Goal: Task Accomplishment & Management: Complete application form

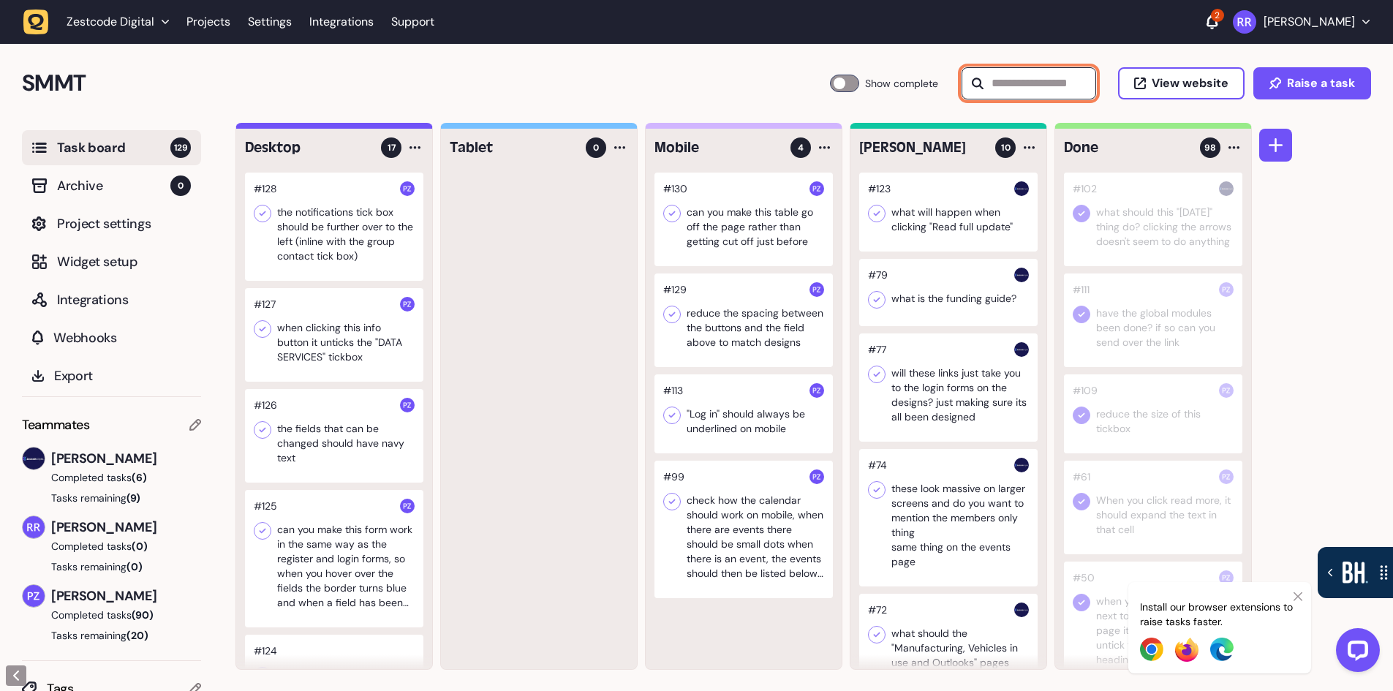
click at [1041, 80] on input "text" at bounding box center [1028, 83] width 135 height 32
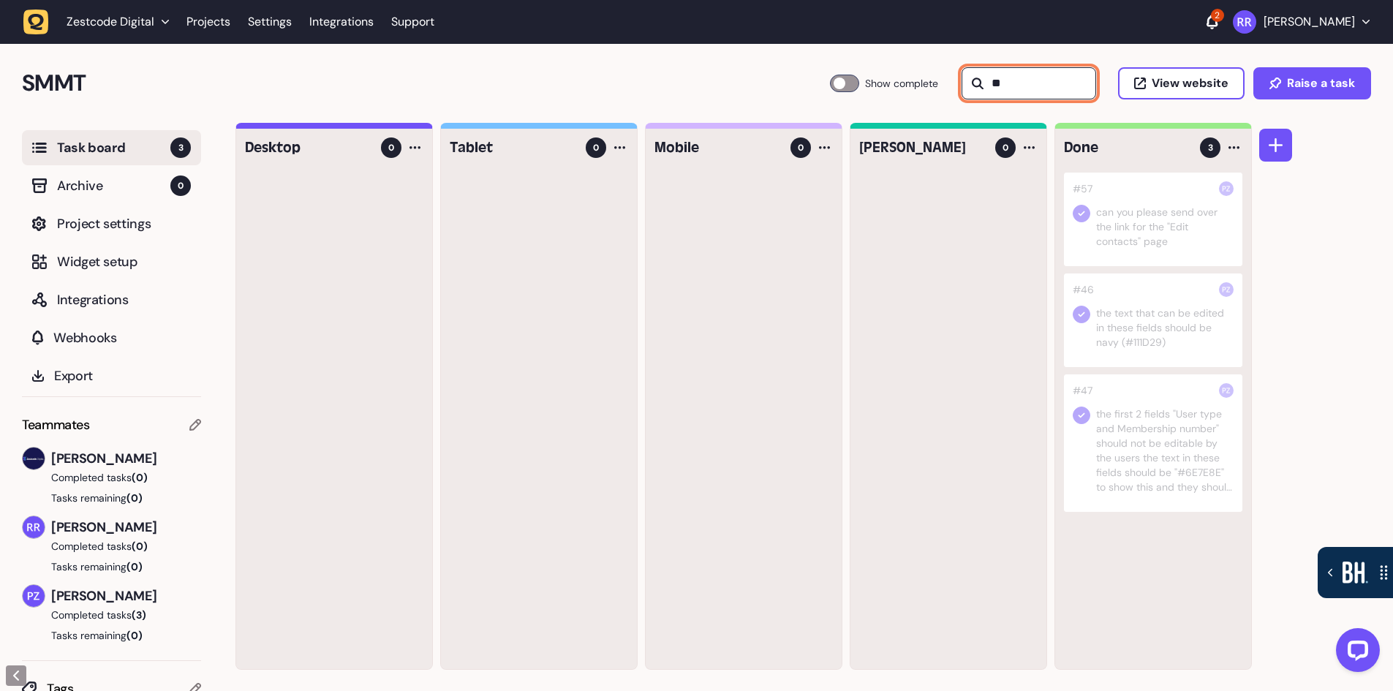
type input "*"
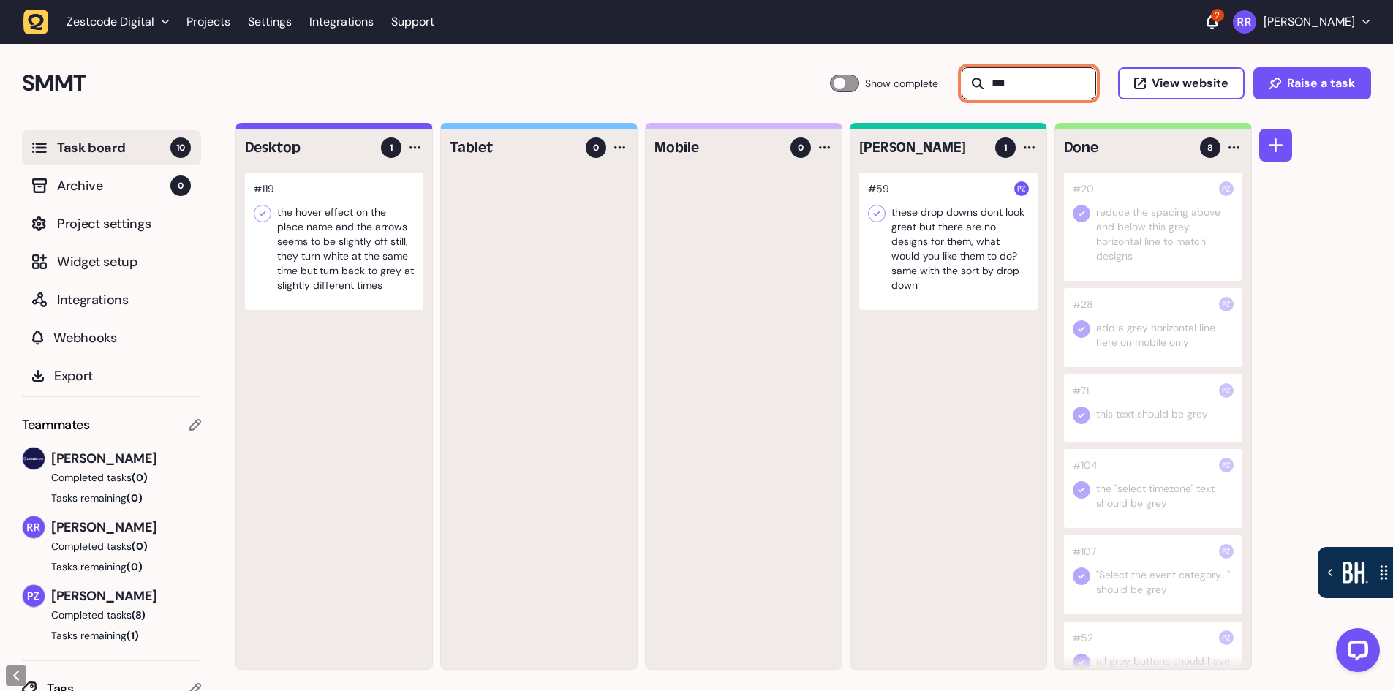
type input "****"
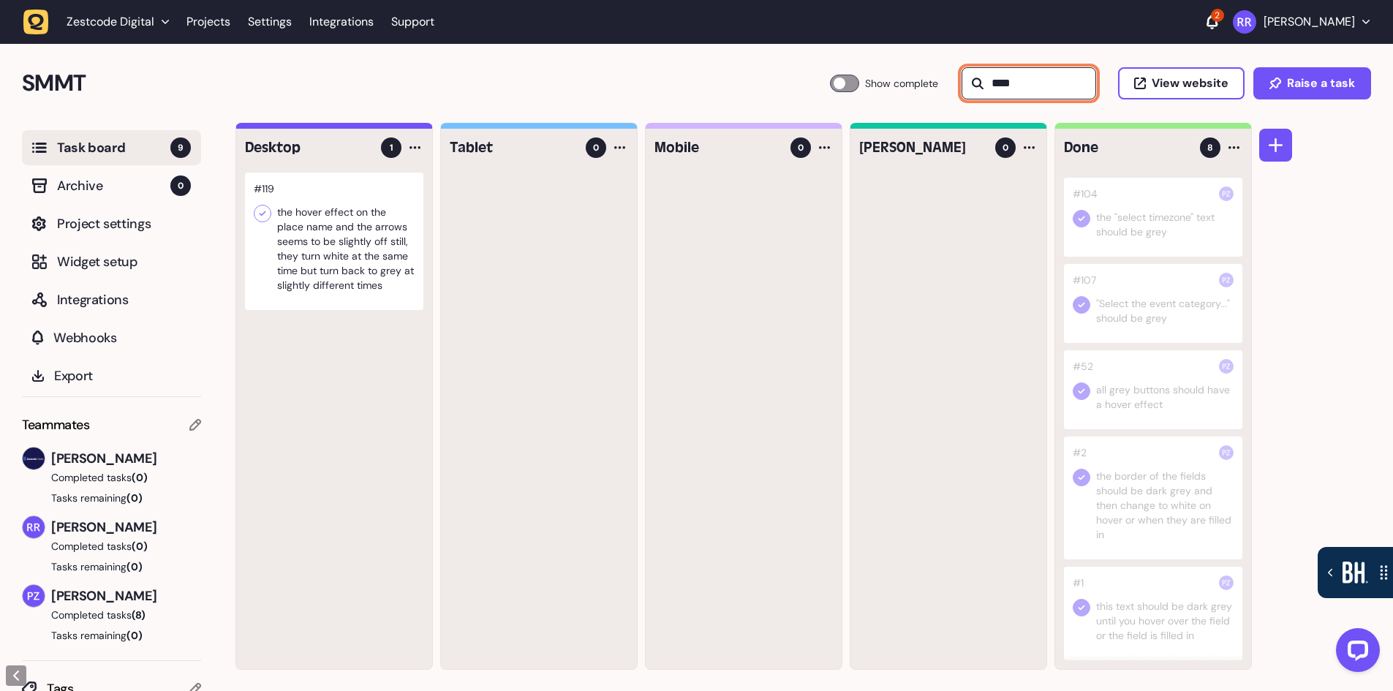
scroll to position [1, 0]
click at [1012, 80] on input "****" at bounding box center [1028, 83] width 135 height 32
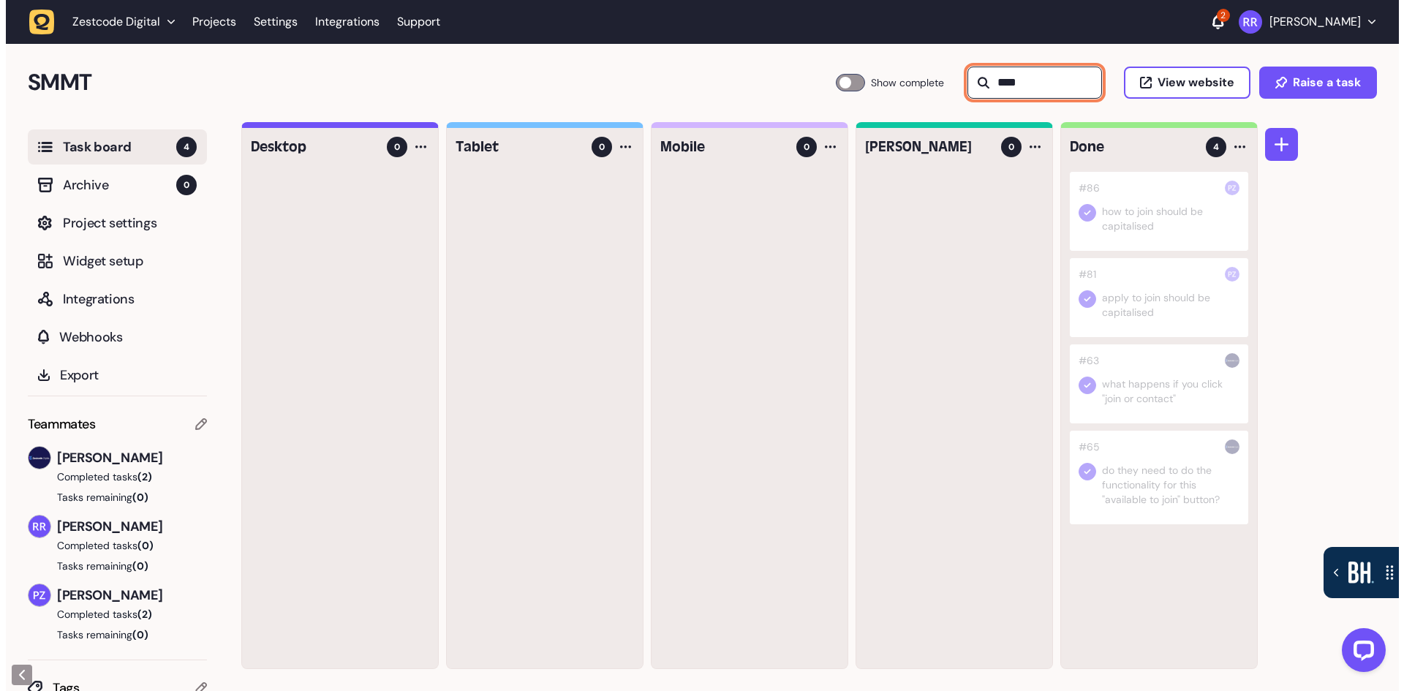
scroll to position [0, 0]
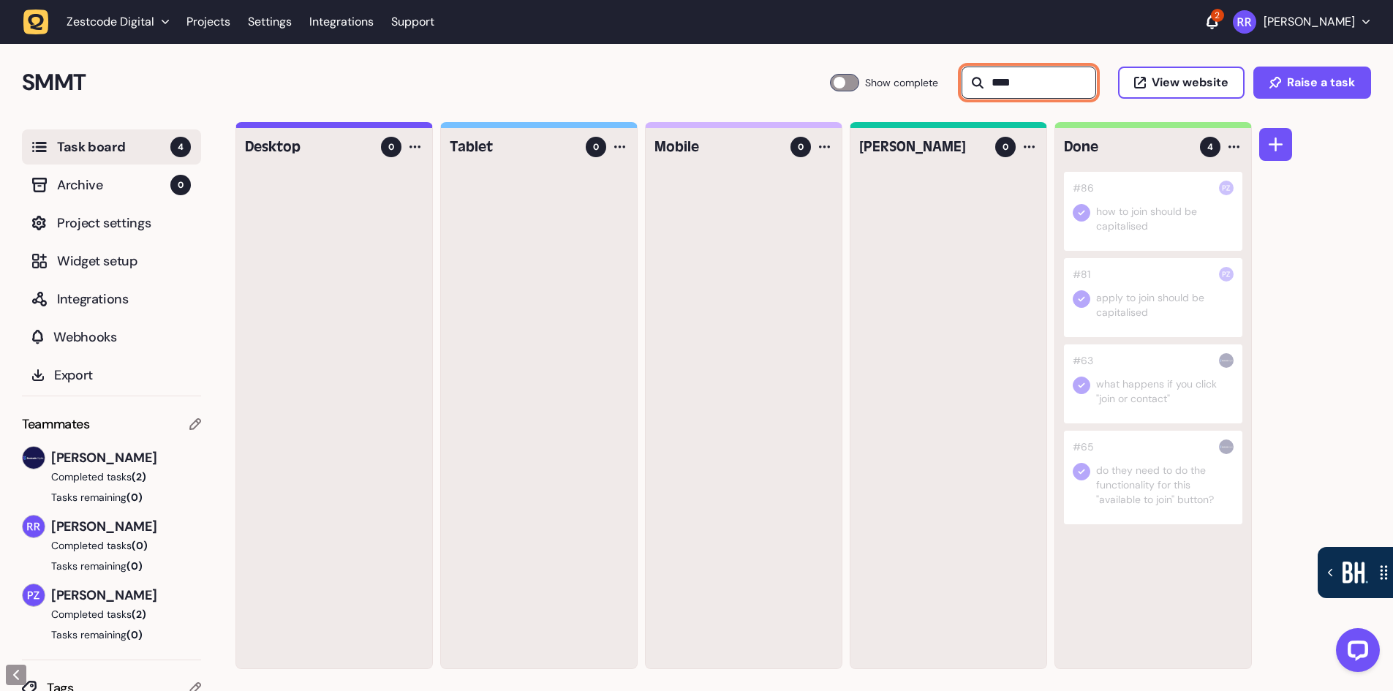
type input "****"
click at [1144, 398] on div at bounding box center [1153, 383] width 178 height 79
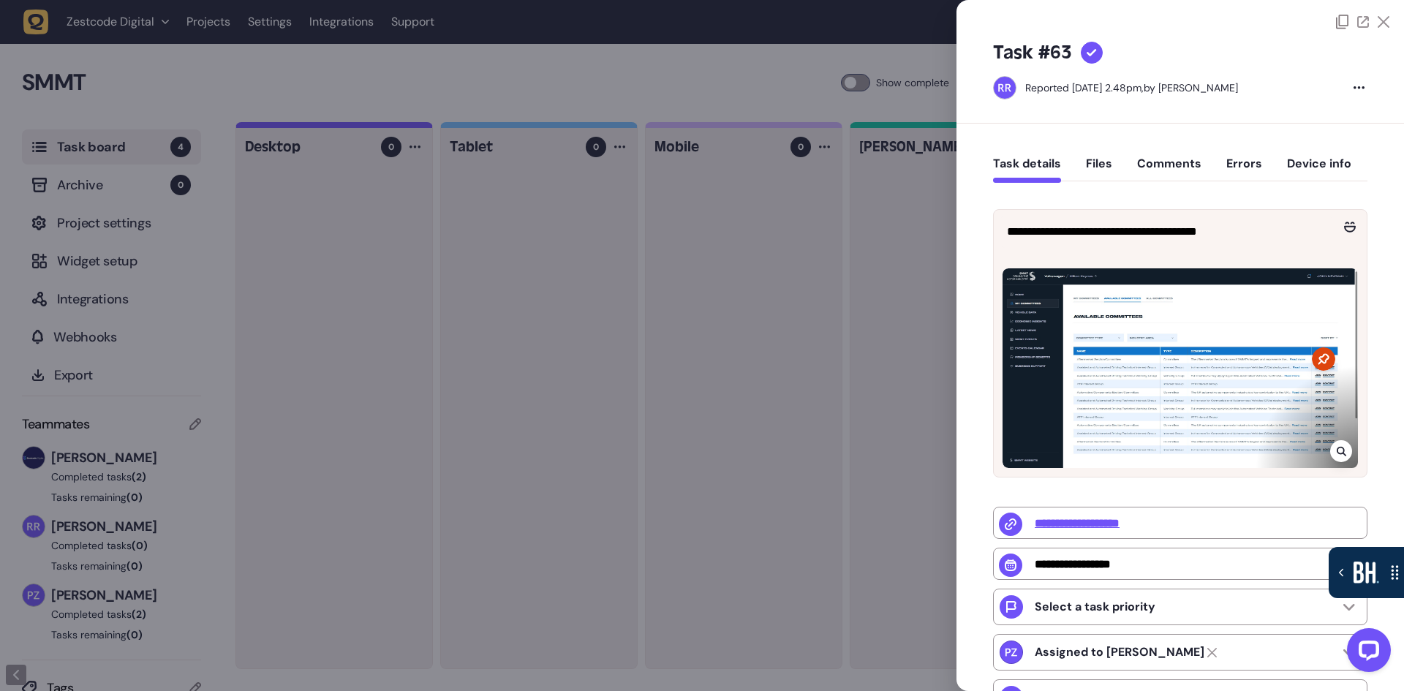
click at [1378, 20] on icon at bounding box center [1383, 22] width 12 height 12
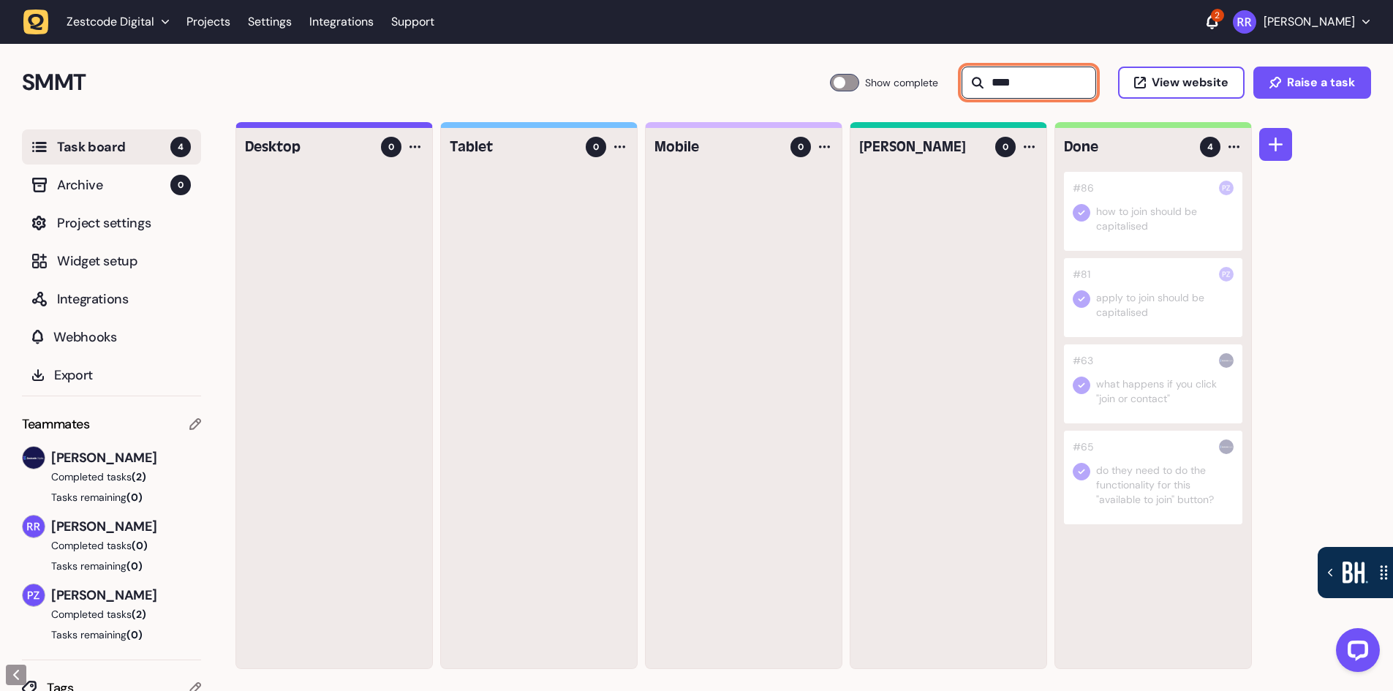
click at [1016, 92] on input "****" at bounding box center [1028, 83] width 135 height 32
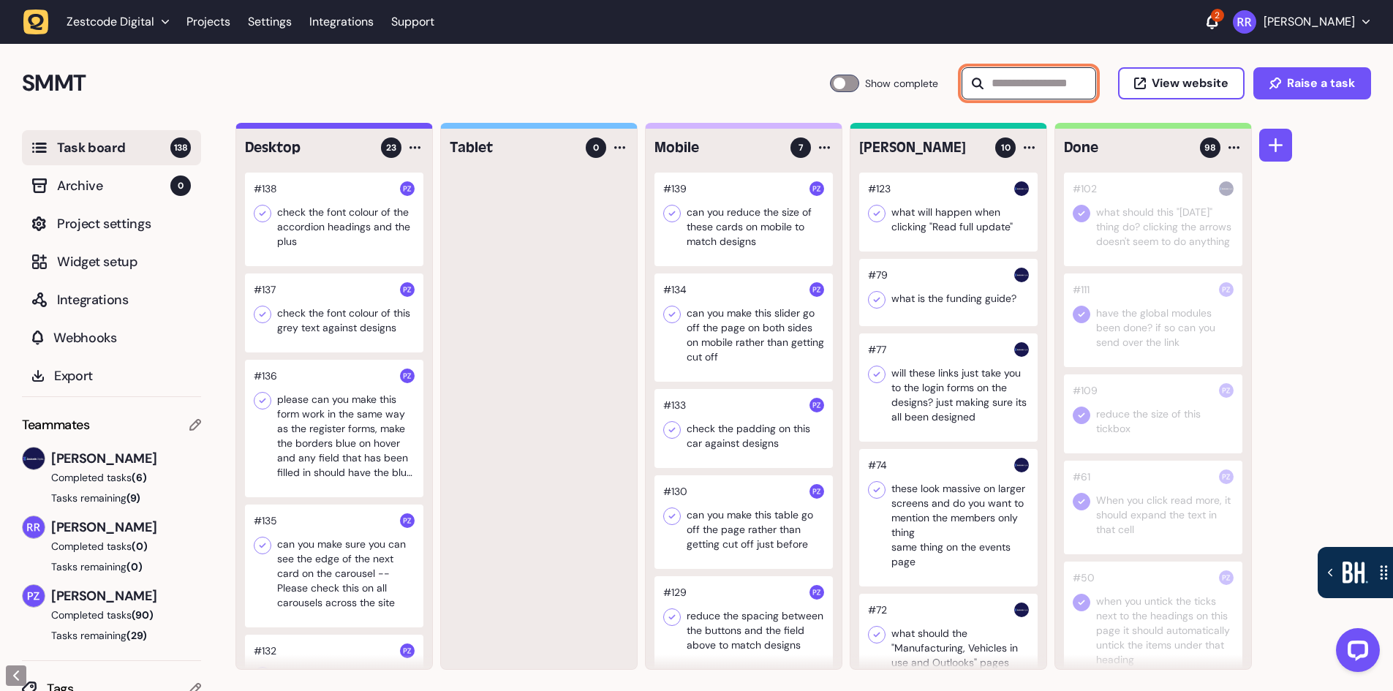
click at [1020, 83] on input "text" at bounding box center [1028, 83] width 135 height 32
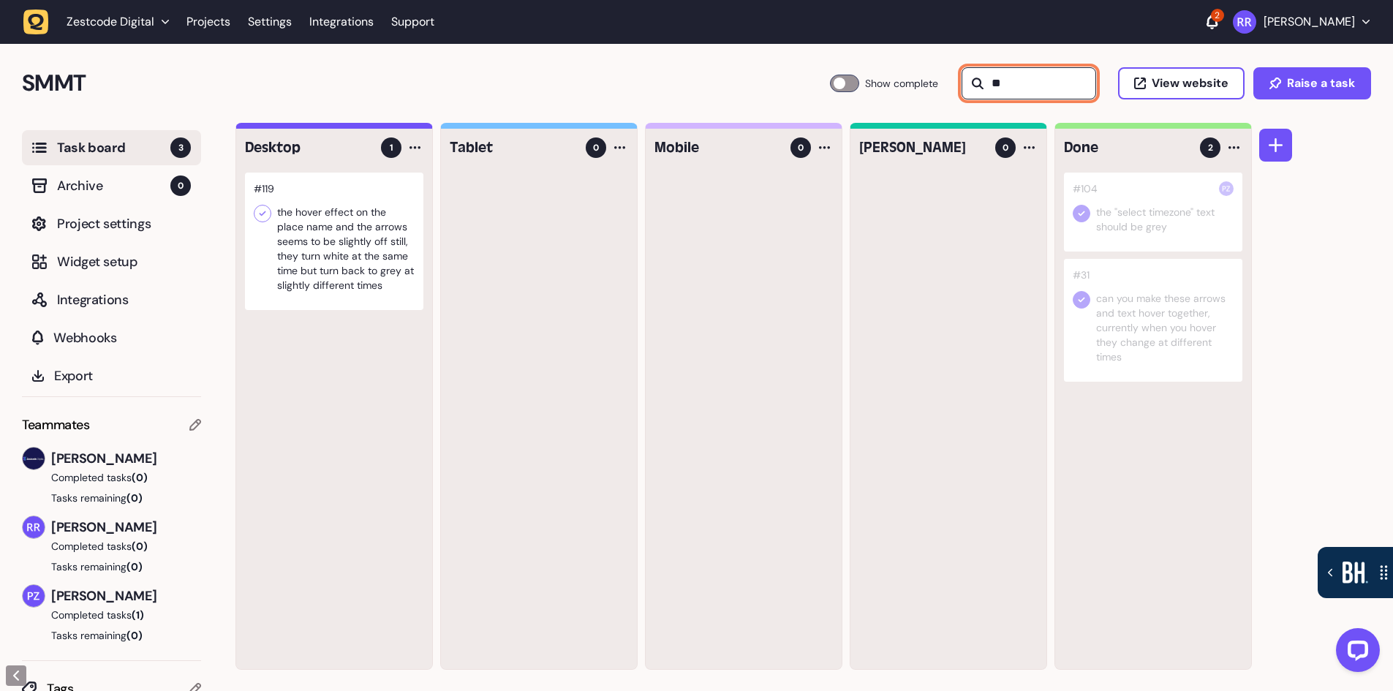
type input "*"
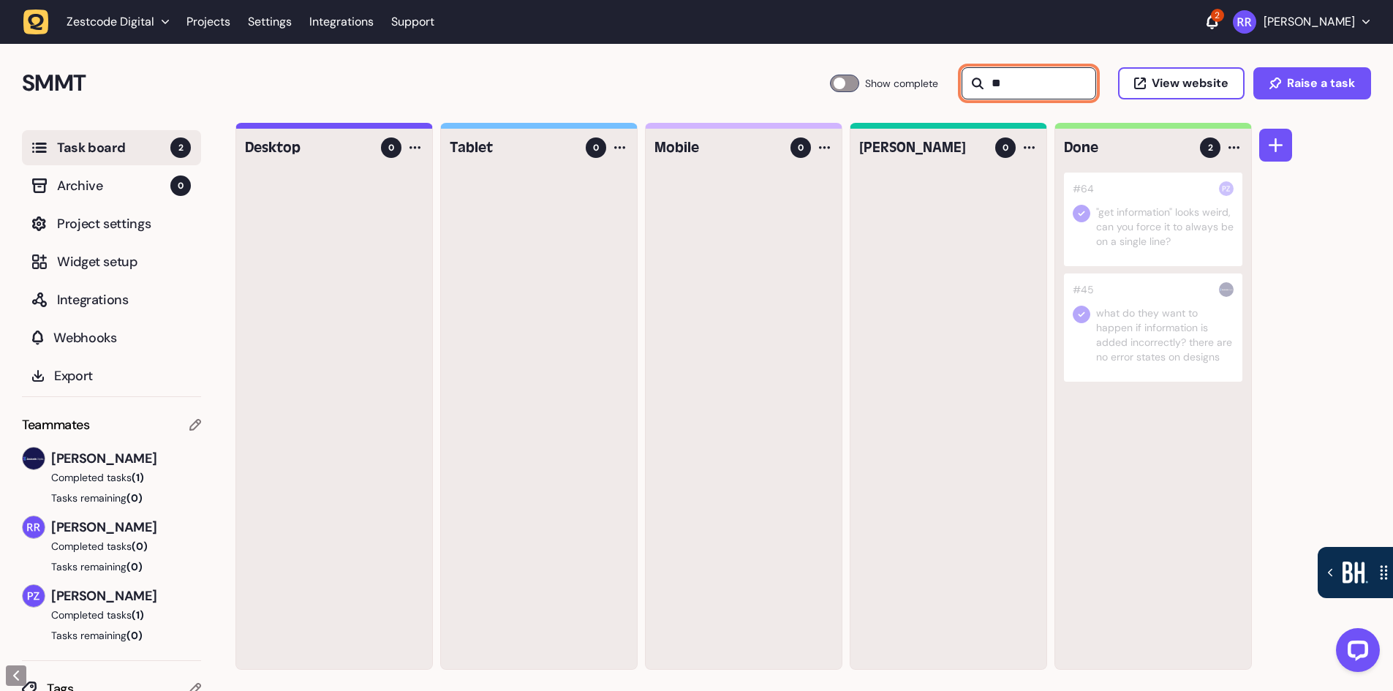
type input "*"
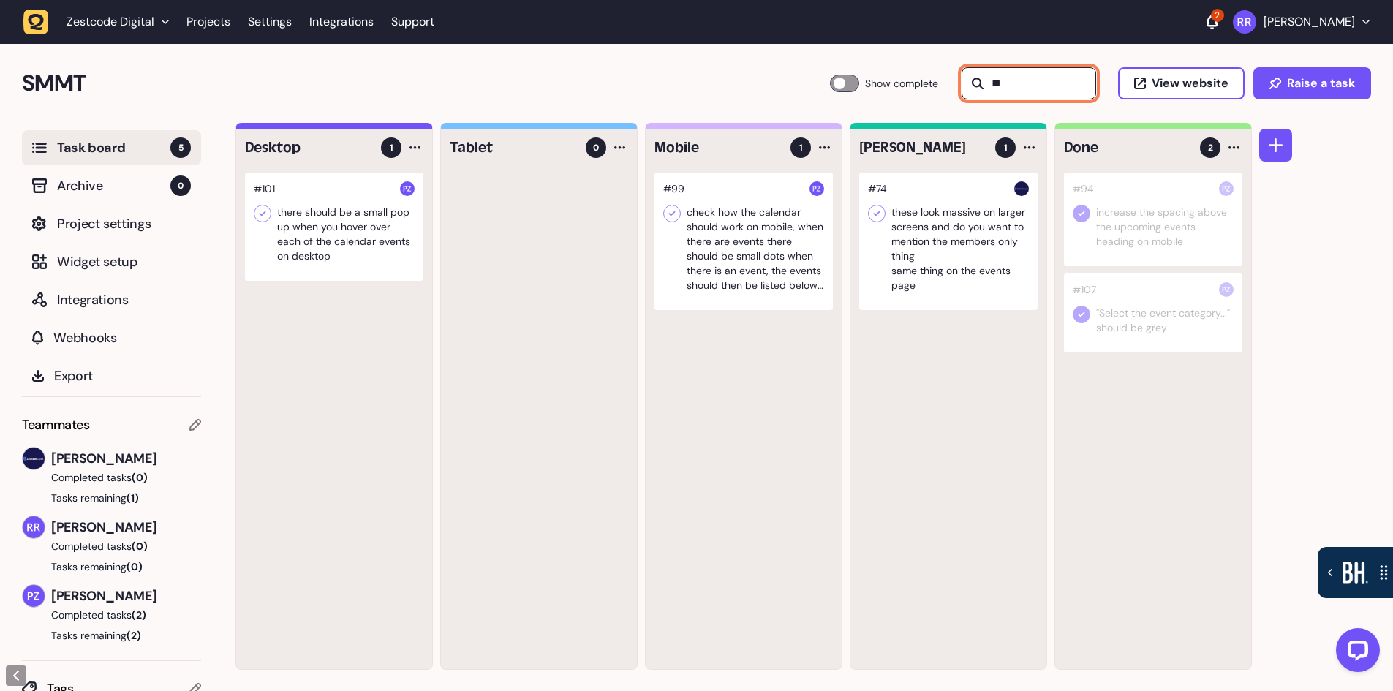
type input "*"
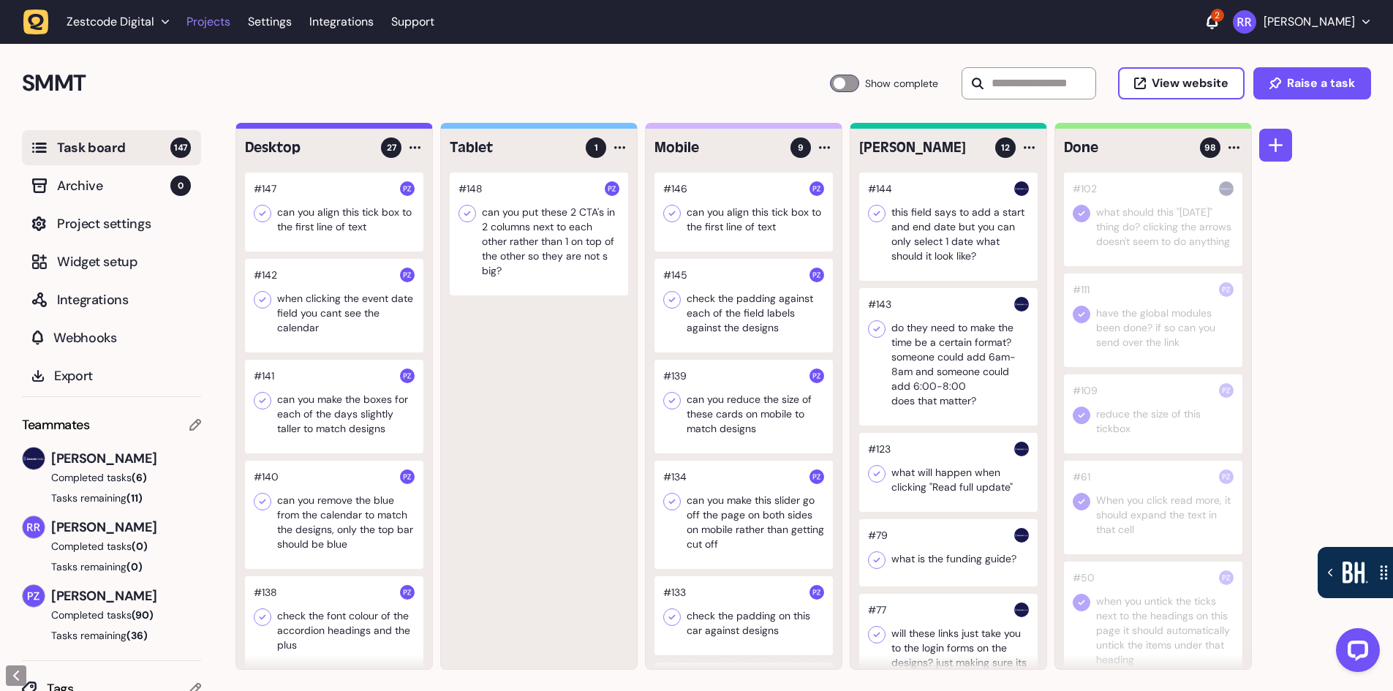
click at [189, 26] on link "Projects" at bounding box center [208, 22] width 44 height 26
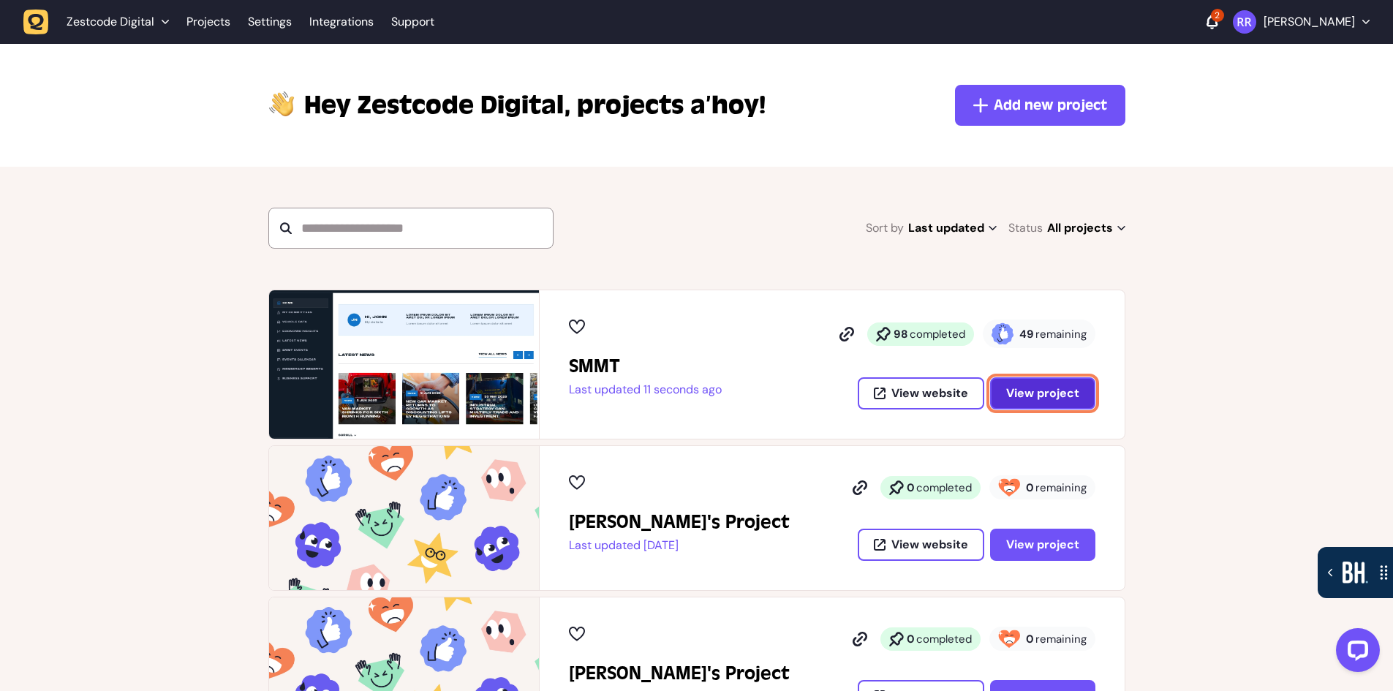
click at [1042, 396] on span "View project" at bounding box center [1042, 393] width 73 height 12
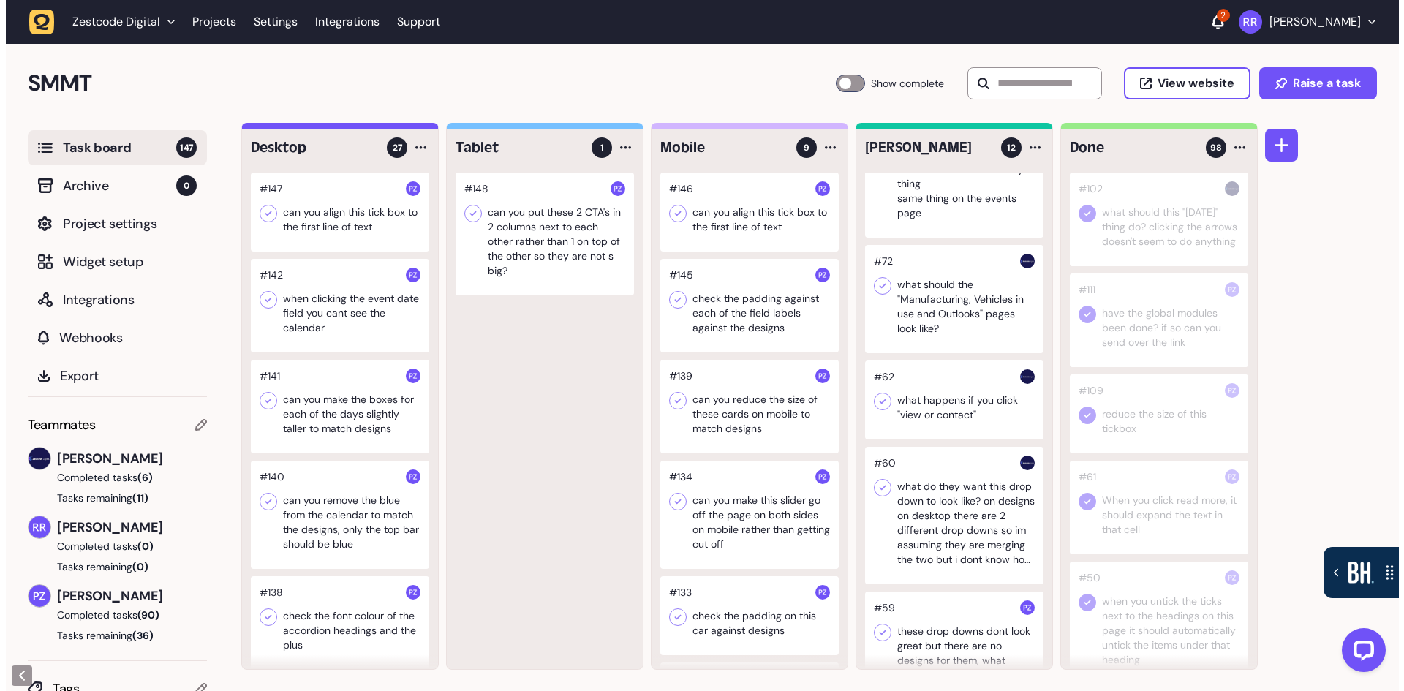
scroll to position [877, 0]
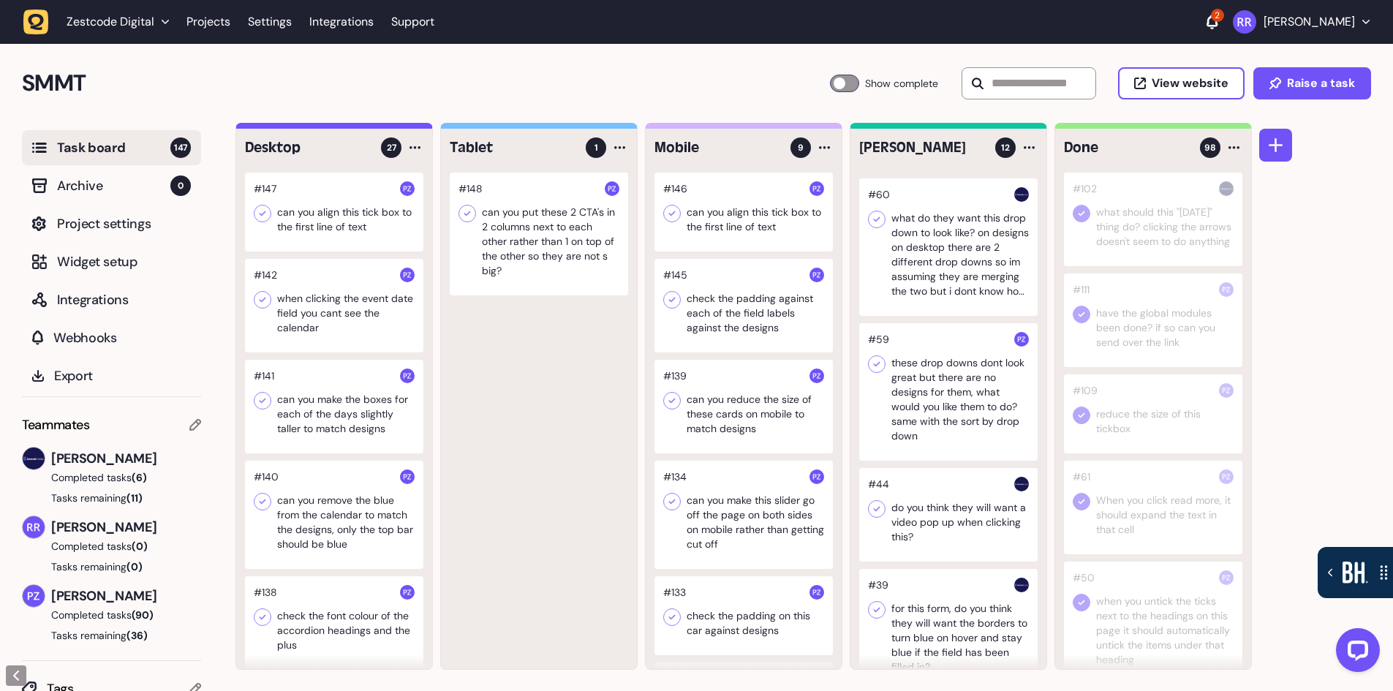
click at [980, 347] on div at bounding box center [948, 391] width 178 height 137
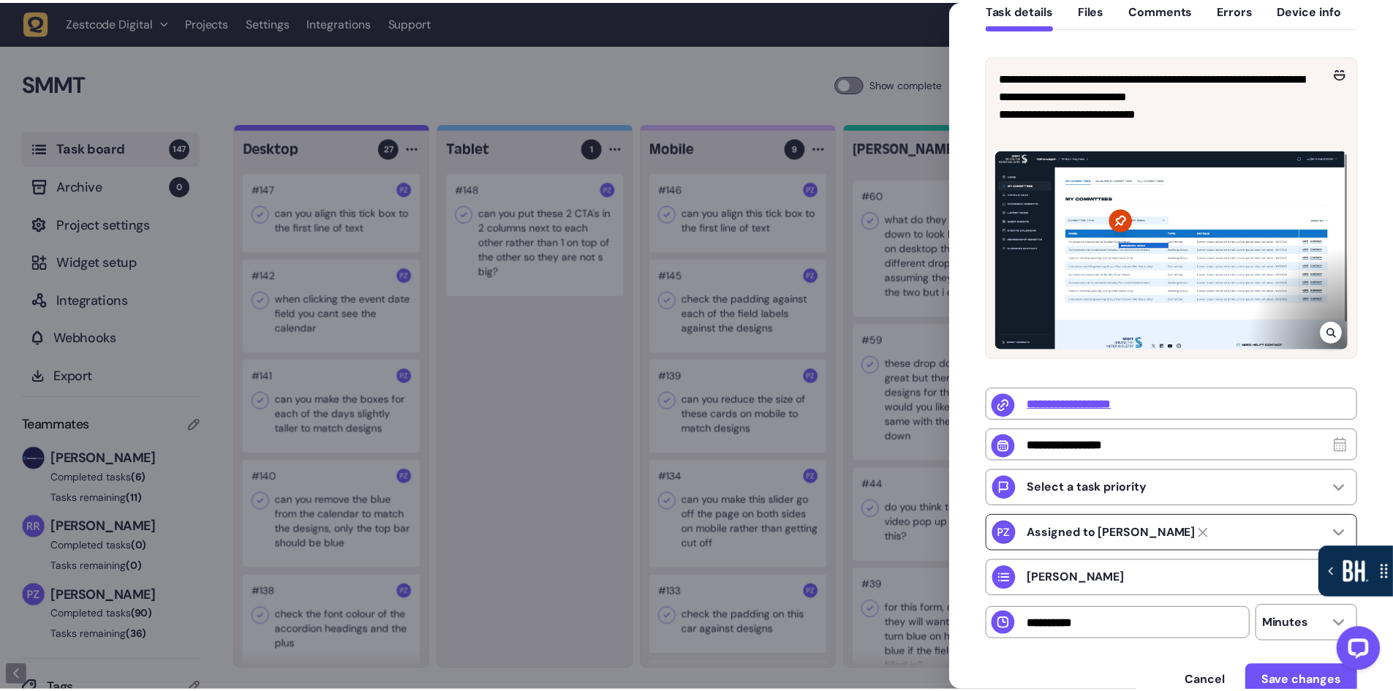
scroll to position [219, 0]
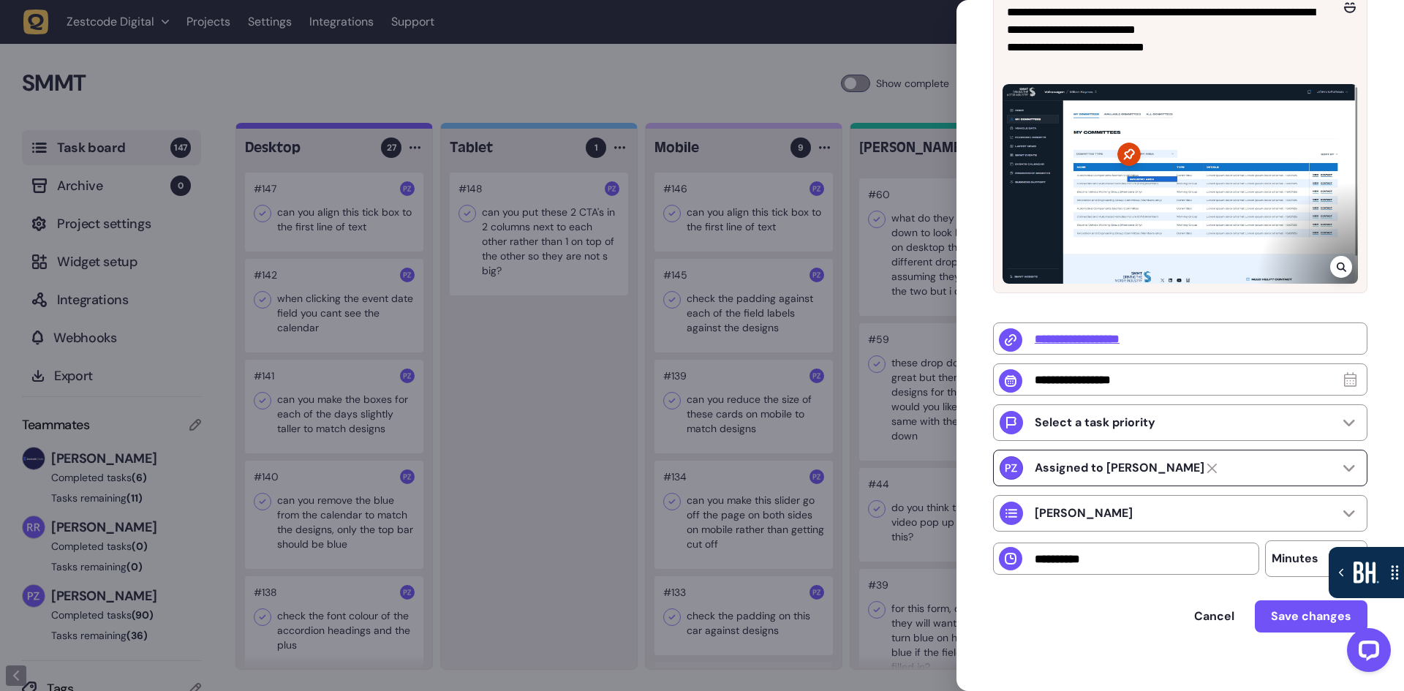
click at [1221, 477] on div "Assigned to [PERSON_NAME]" at bounding box center [1180, 468] width 374 height 37
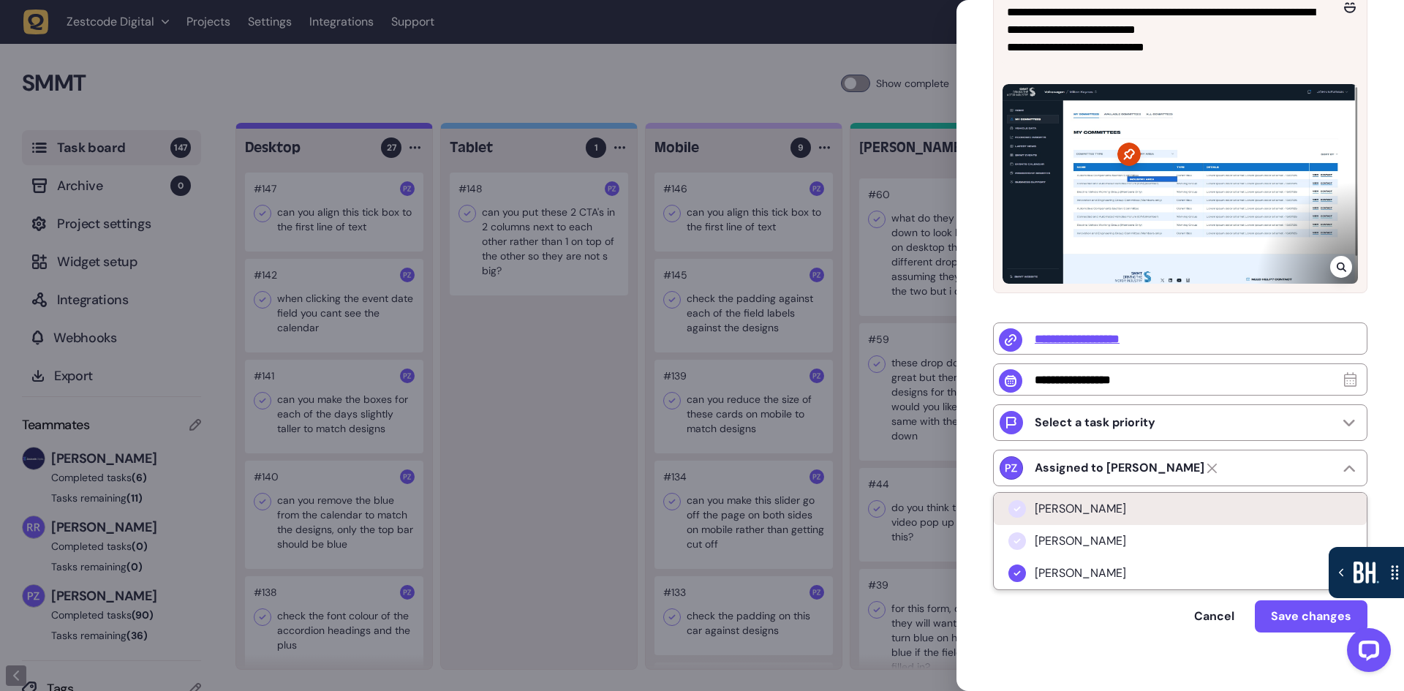
click at [1170, 521] on li "[PERSON_NAME]" at bounding box center [1180, 509] width 373 height 32
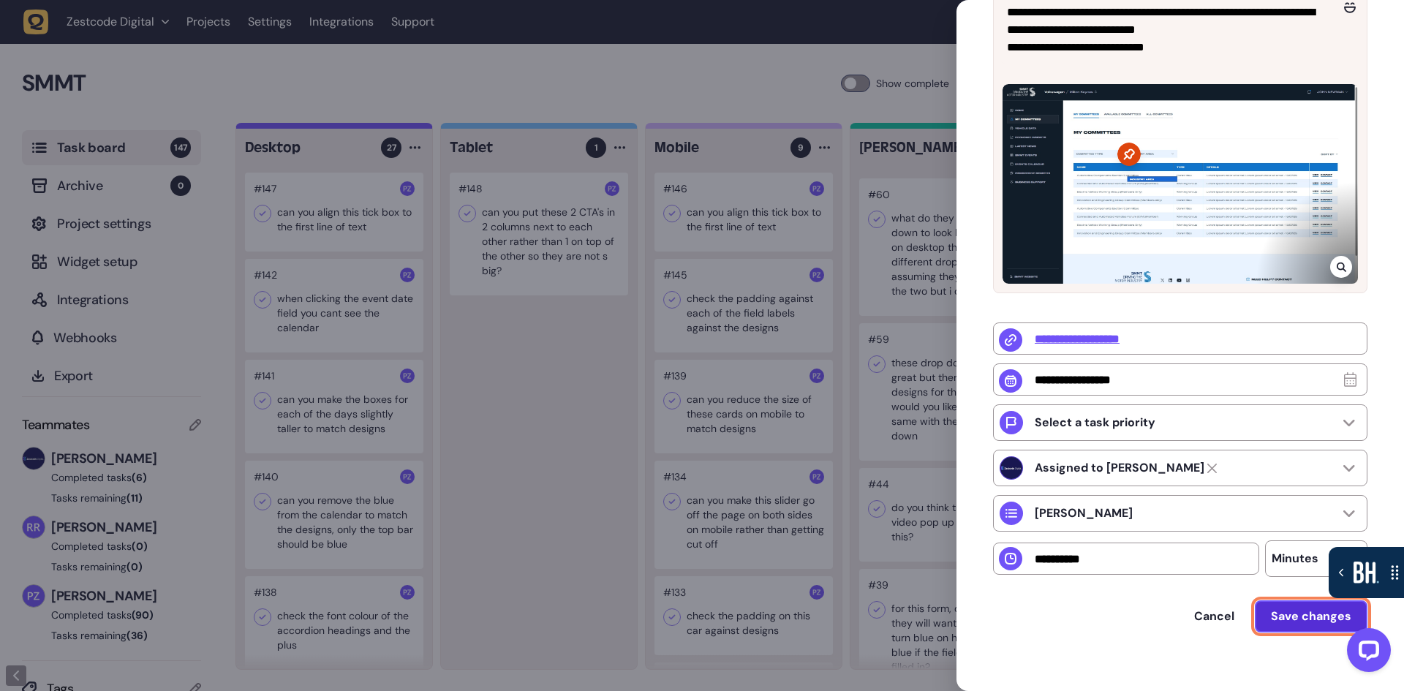
click at [1271, 621] on span "Save changes" at bounding box center [1311, 616] width 80 height 12
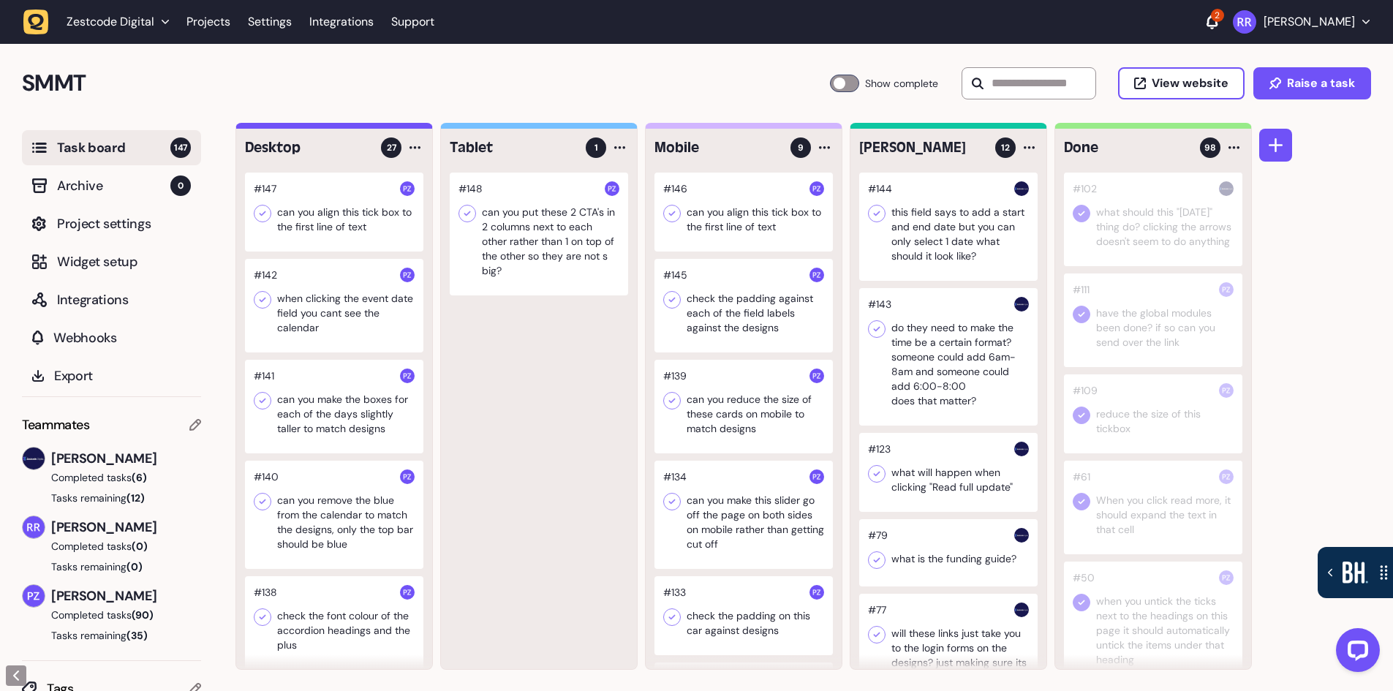
click at [1141, 238] on div at bounding box center [1153, 220] width 178 height 94
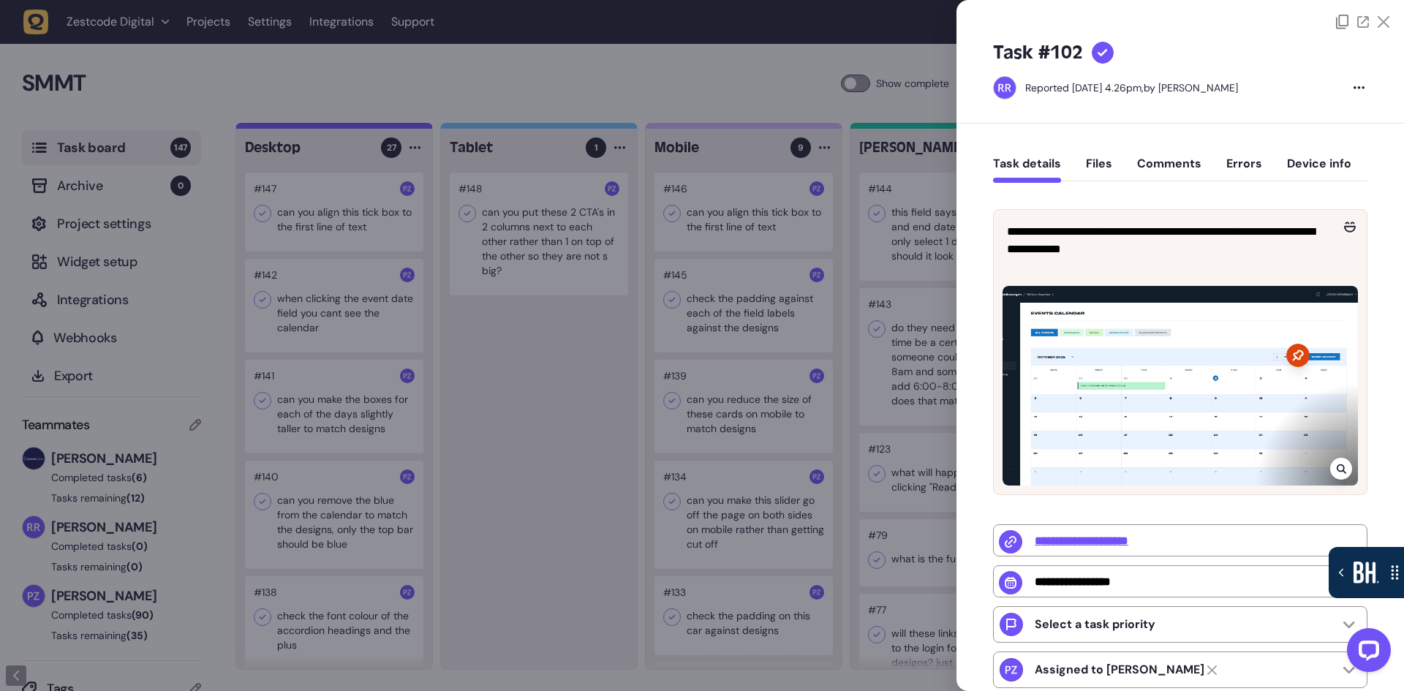
click at [589, 413] on div at bounding box center [702, 345] width 1404 height 691
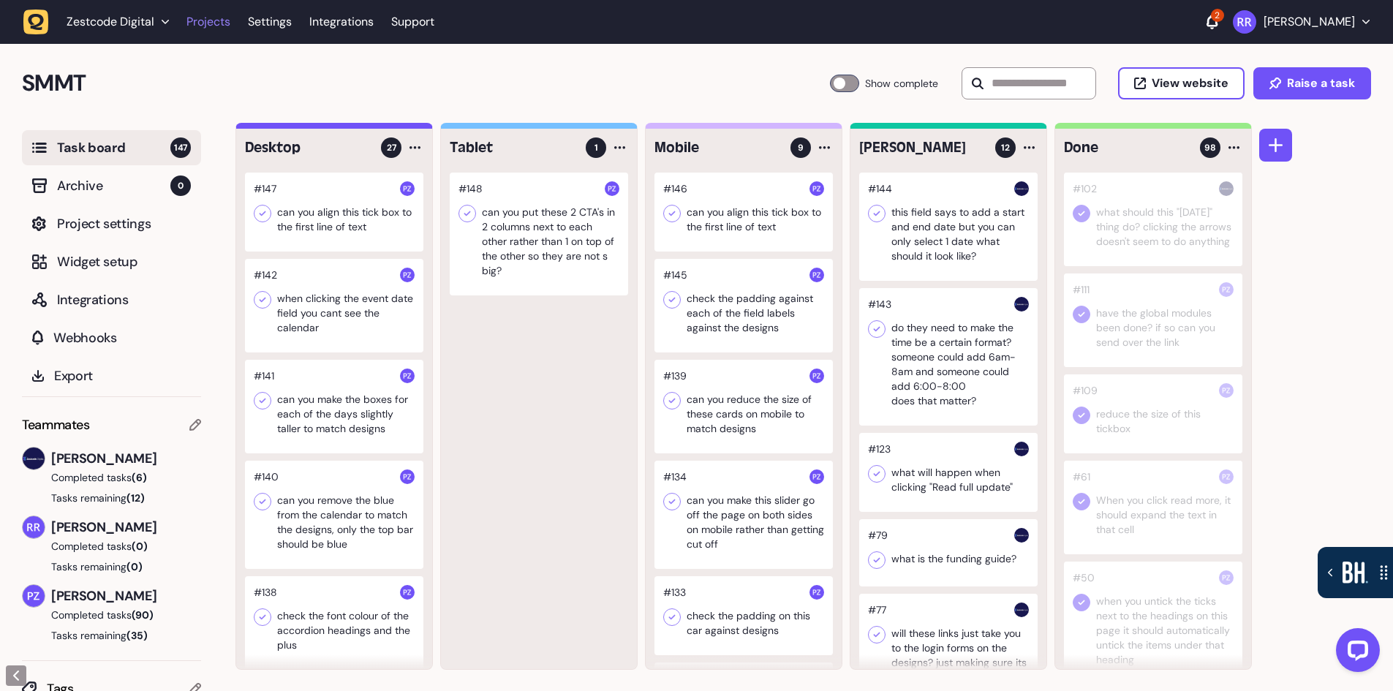
click at [208, 21] on link "Projects" at bounding box center [208, 22] width 44 height 26
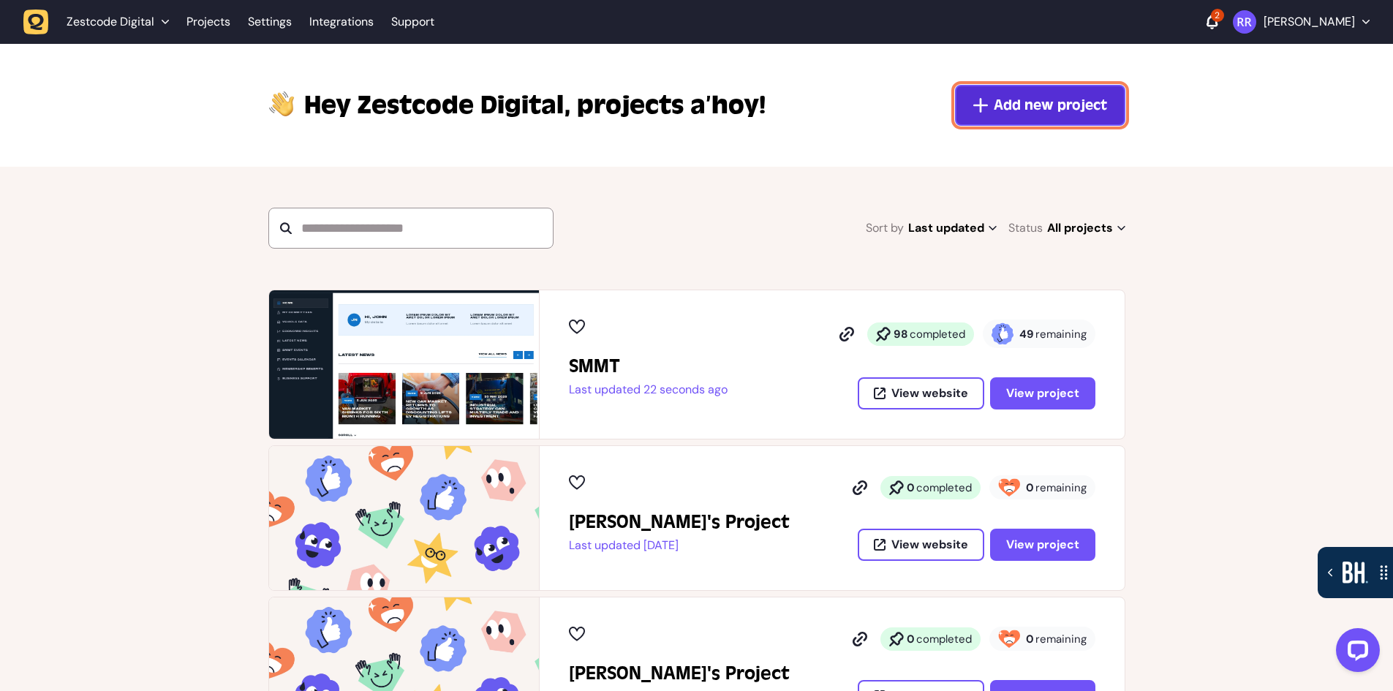
click at [1007, 106] on span "Add new project" at bounding box center [1050, 105] width 113 height 20
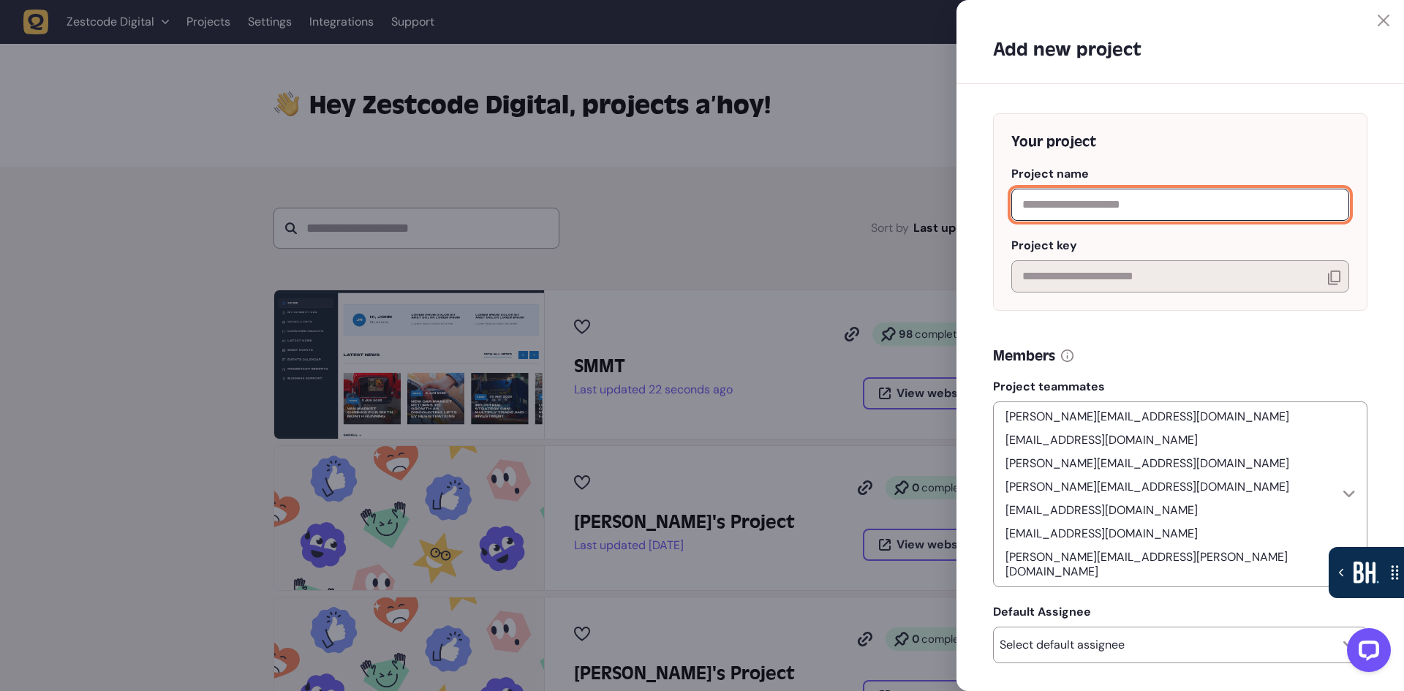
click at [1104, 201] on input "text" at bounding box center [1180, 205] width 338 height 32
type input "**********"
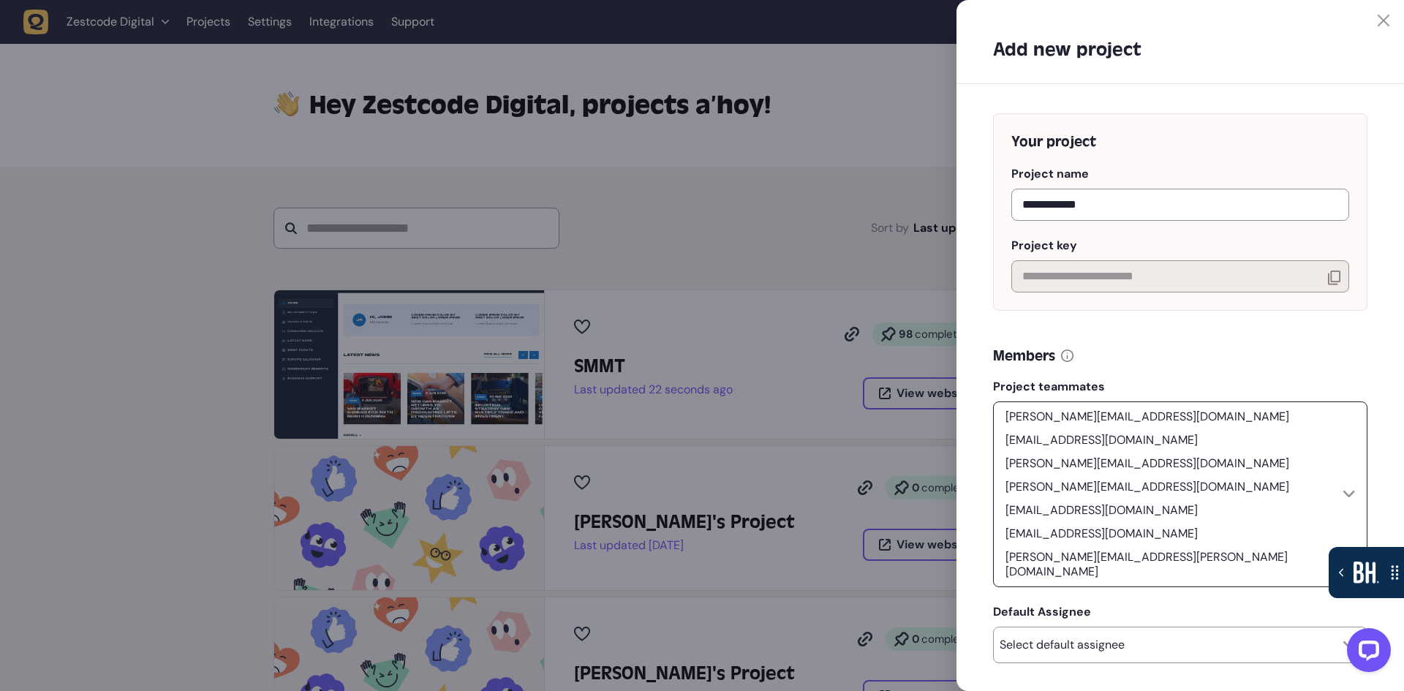
click at [1335, 443] on div "harry@zestcode.digital riki@zestcode.digital ameet@weareyellowball.com tom@zest…" at bounding box center [1171, 494] width 344 height 173
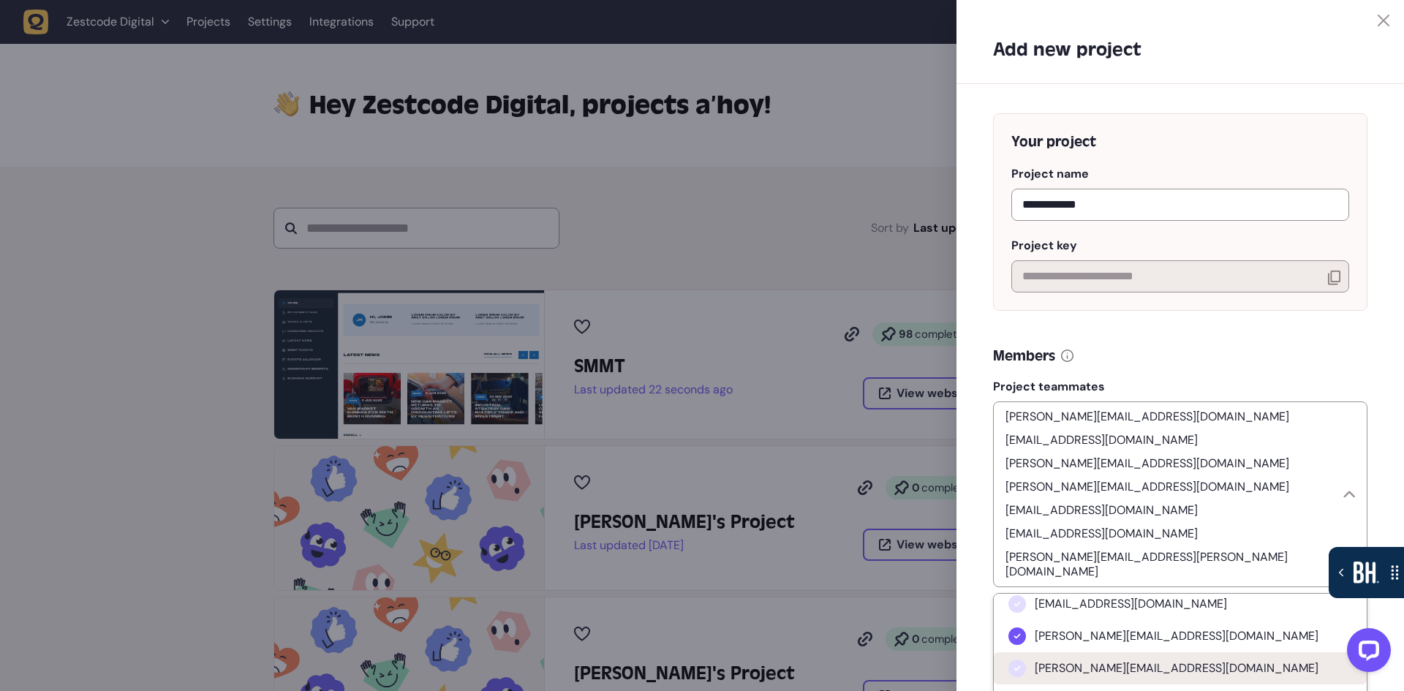
click at [1114, 629] on span "ameet@weareyellowball.com" at bounding box center [1177, 636] width 284 height 15
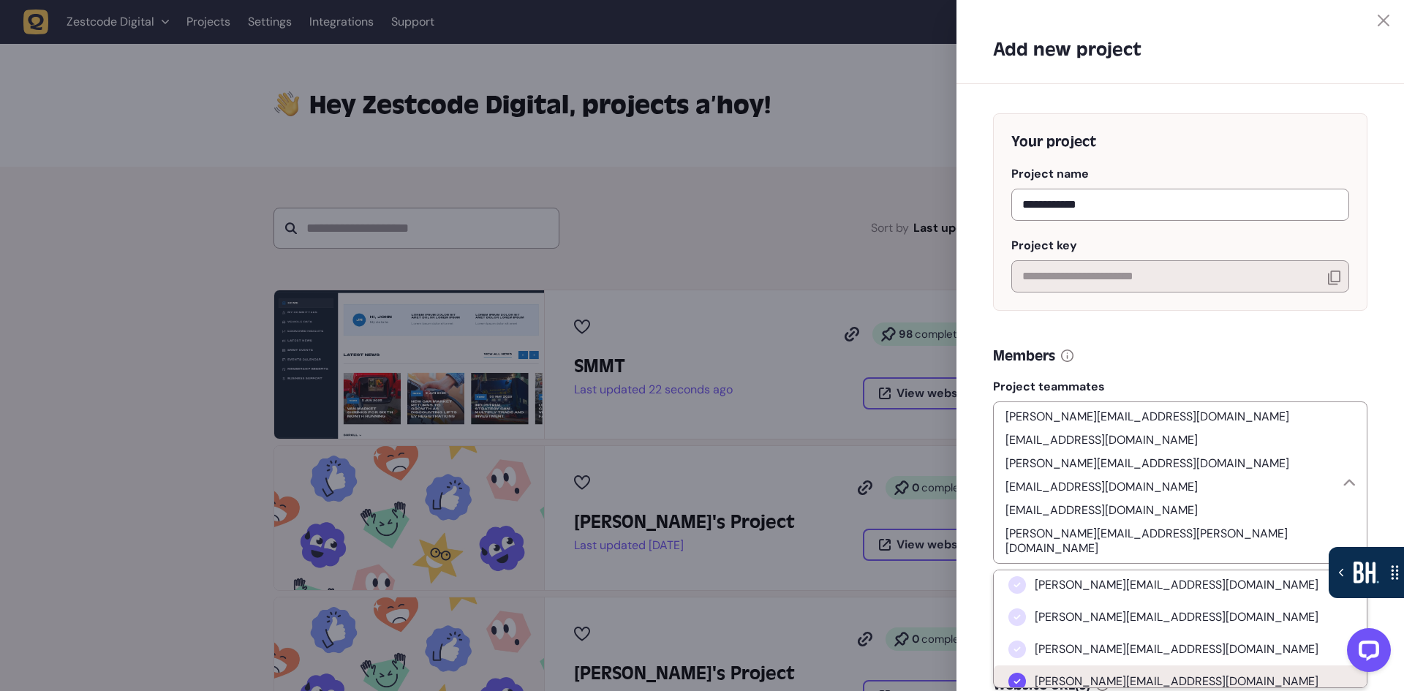
scroll to position [292, 0]
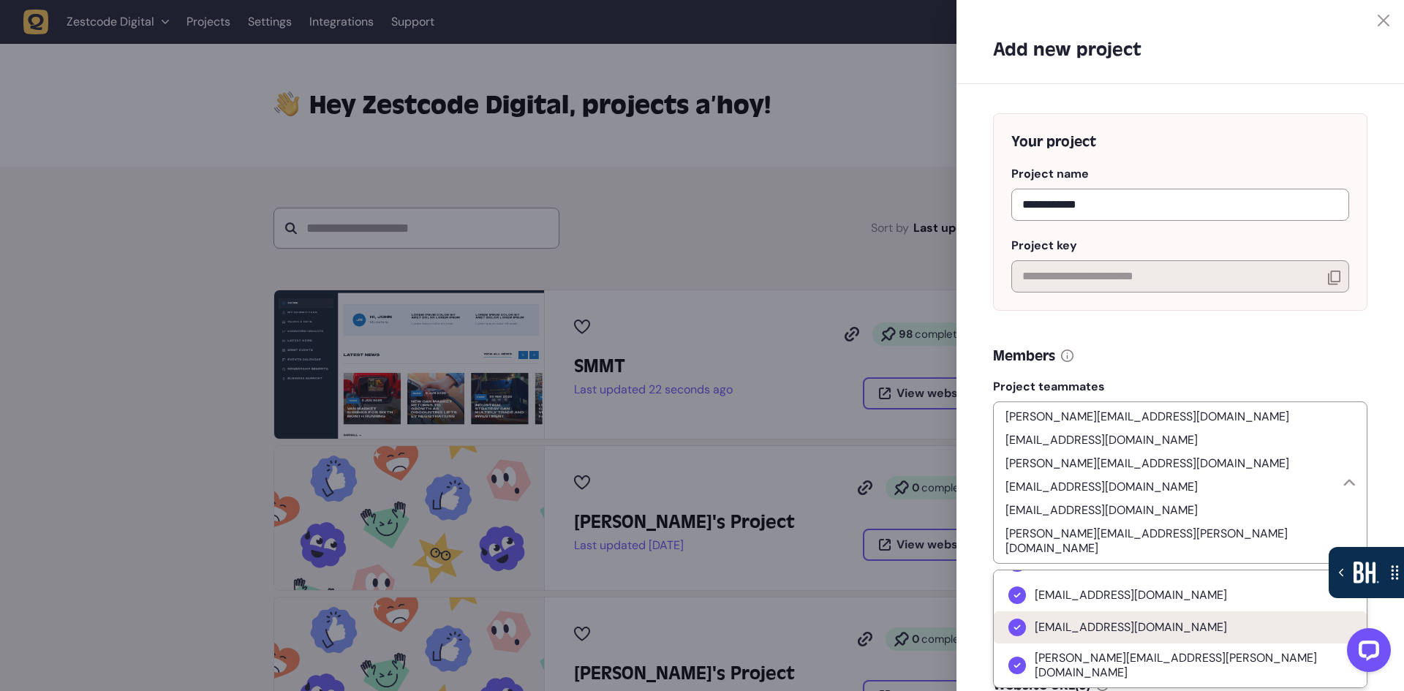
click at [1130, 620] on span "salvador@sazy.com" at bounding box center [1131, 627] width 192 height 15
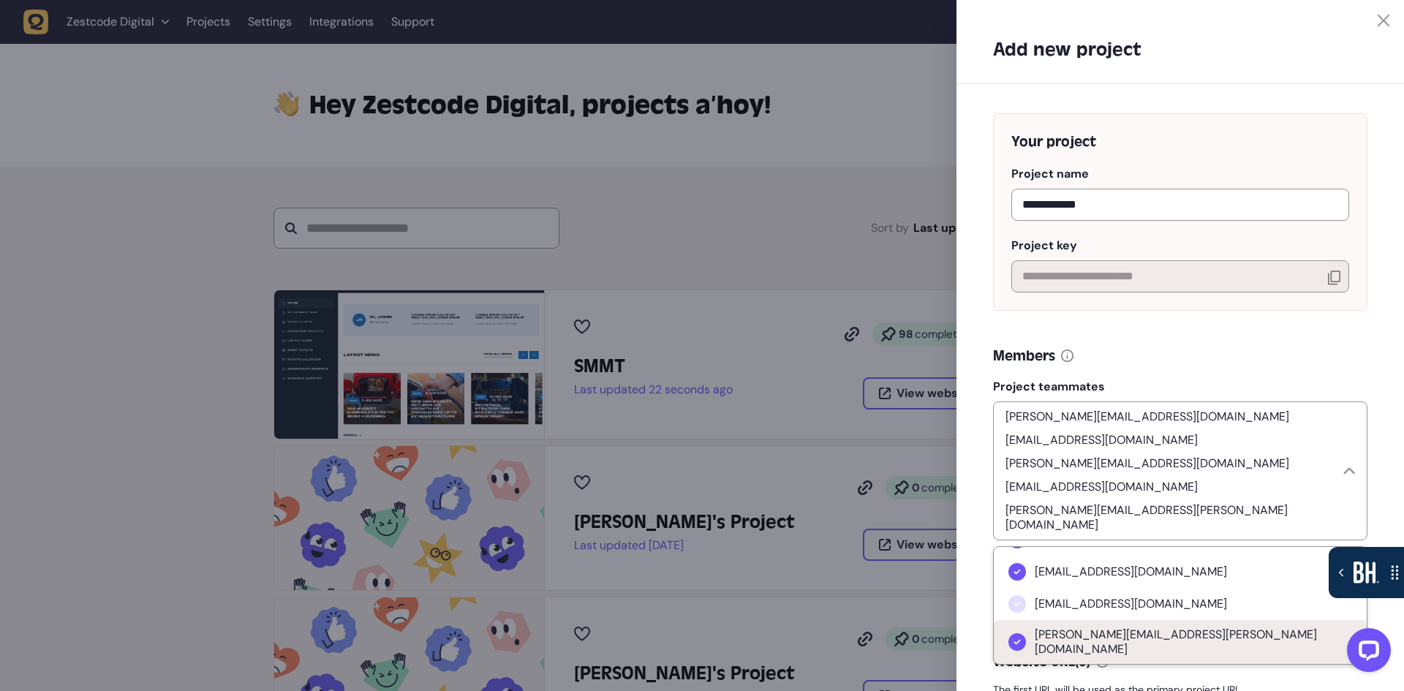
click at [1135, 620] on li "Tim.Hill@thomasridley.co.uk" at bounding box center [1180, 642] width 373 height 44
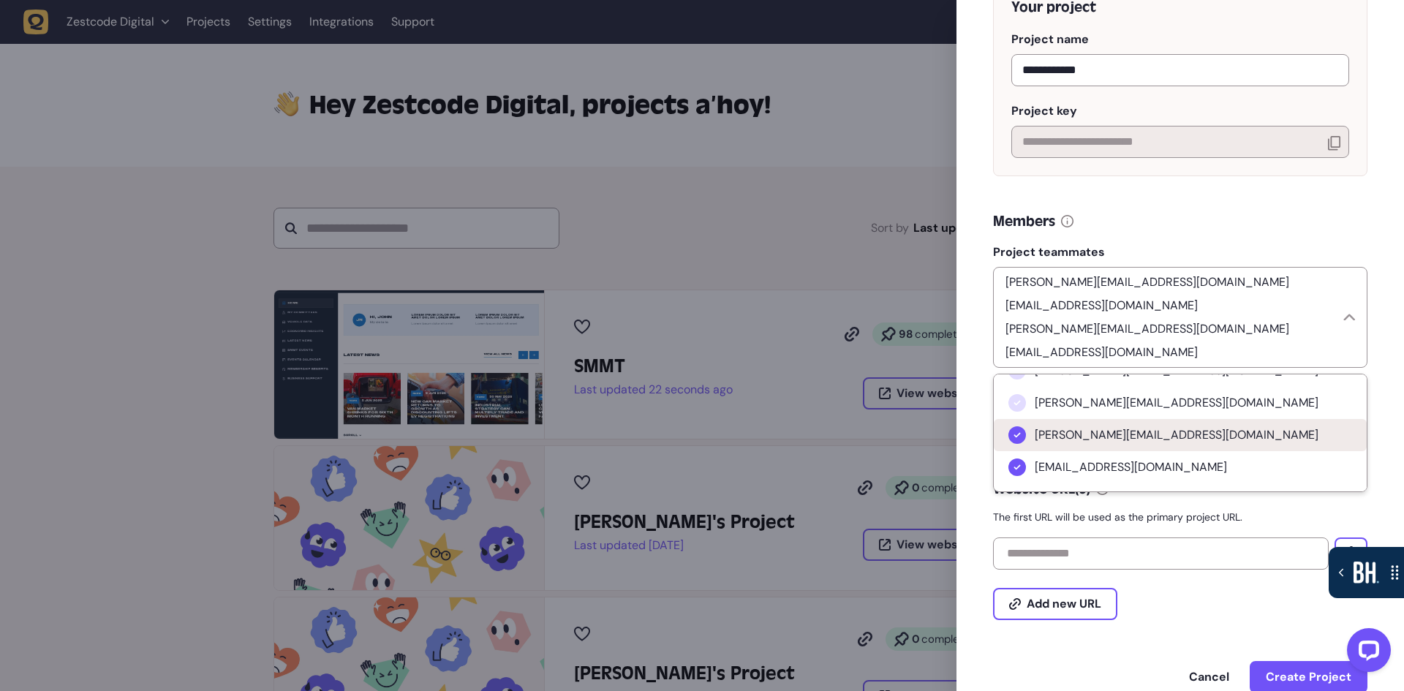
scroll to position [219, 0]
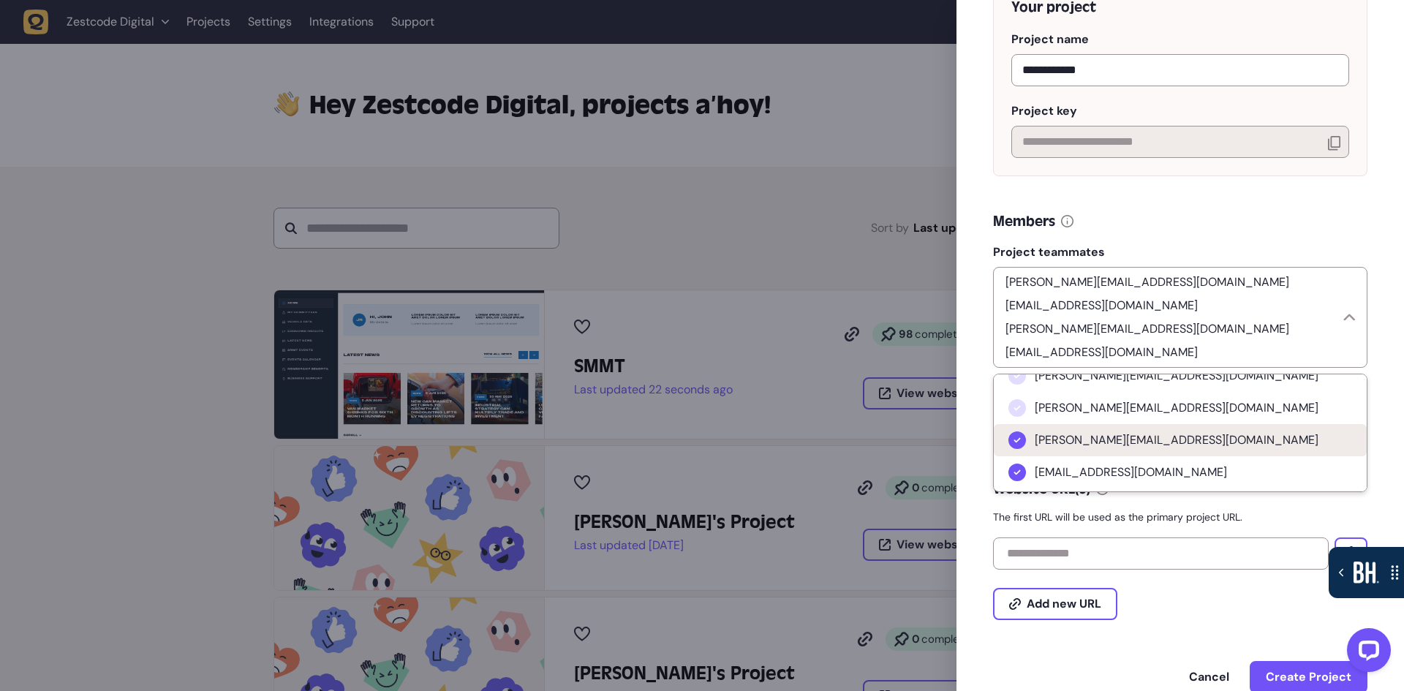
click at [1155, 424] on li "tom@zestcode.digital" at bounding box center [1180, 440] width 373 height 32
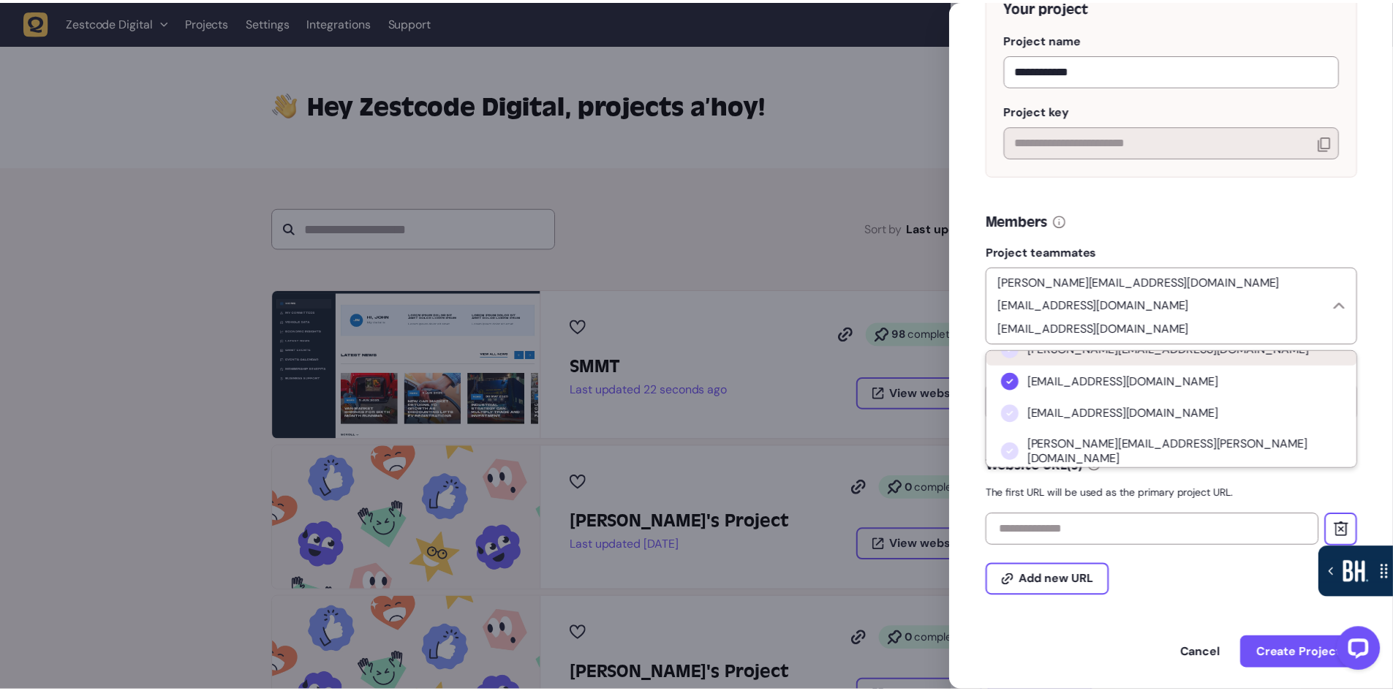
scroll to position [292, 0]
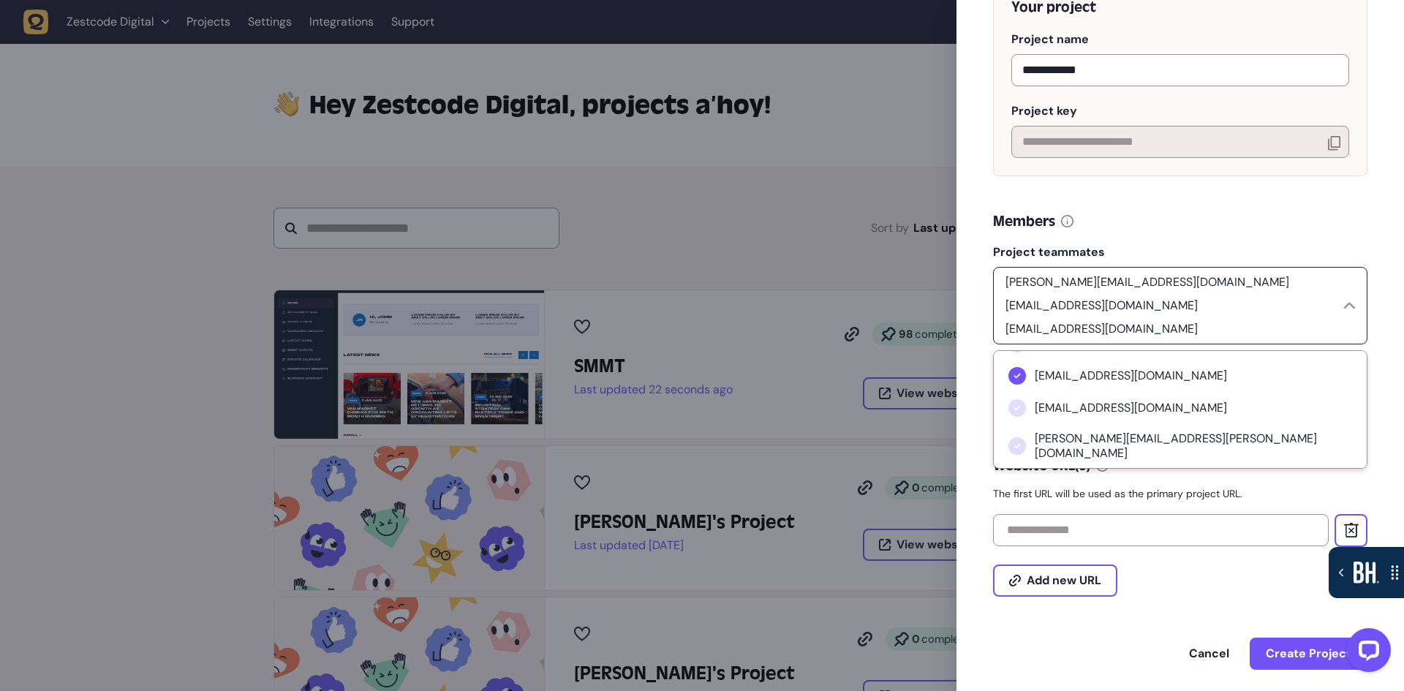
click at [1304, 309] on div "harry@zestcode.digital riki@zestcode.digital html.dev.88@gmail.com" at bounding box center [1171, 305] width 344 height 64
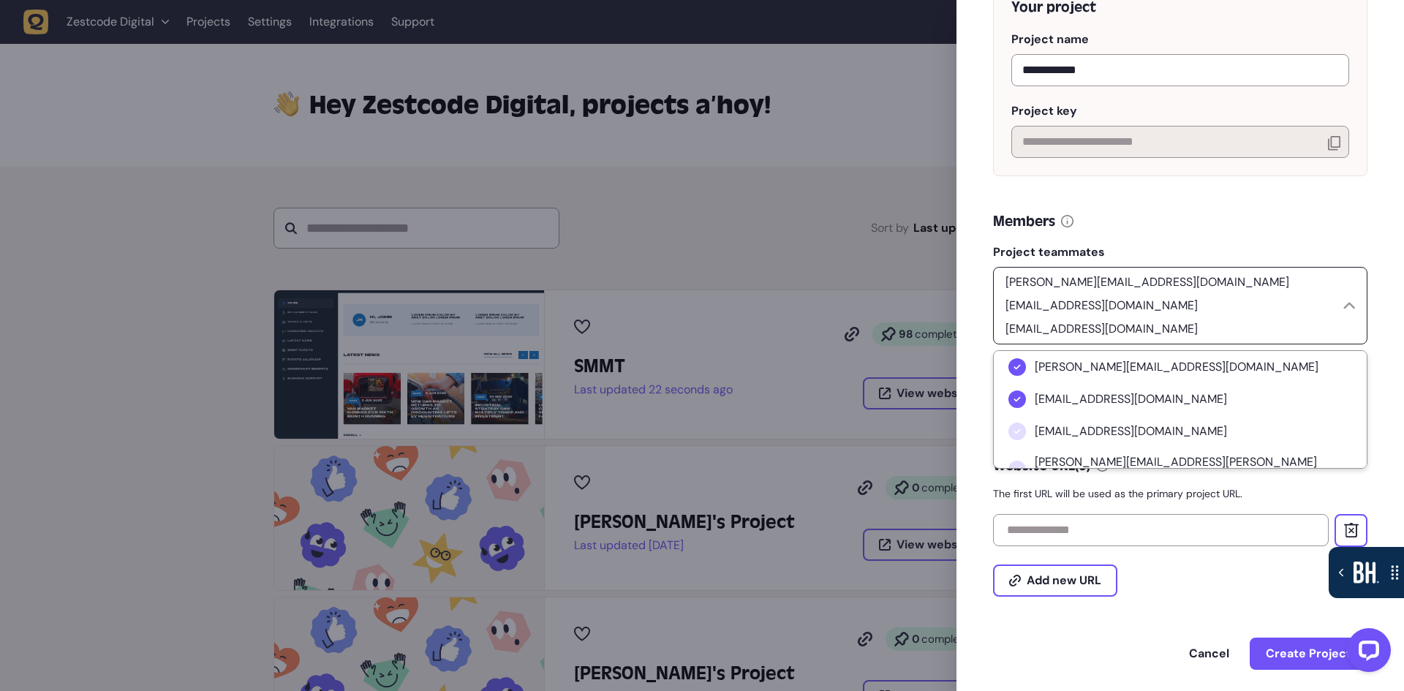
click at [1302, 300] on div "harry@zestcode.digital riki@zestcode.digital html.dev.88@gmail.com" at bounding box center [1171, 305] width 344 height 64
click at [1296, 228] on div "Members" at bounding box center [1180, 221] width 374 height 20
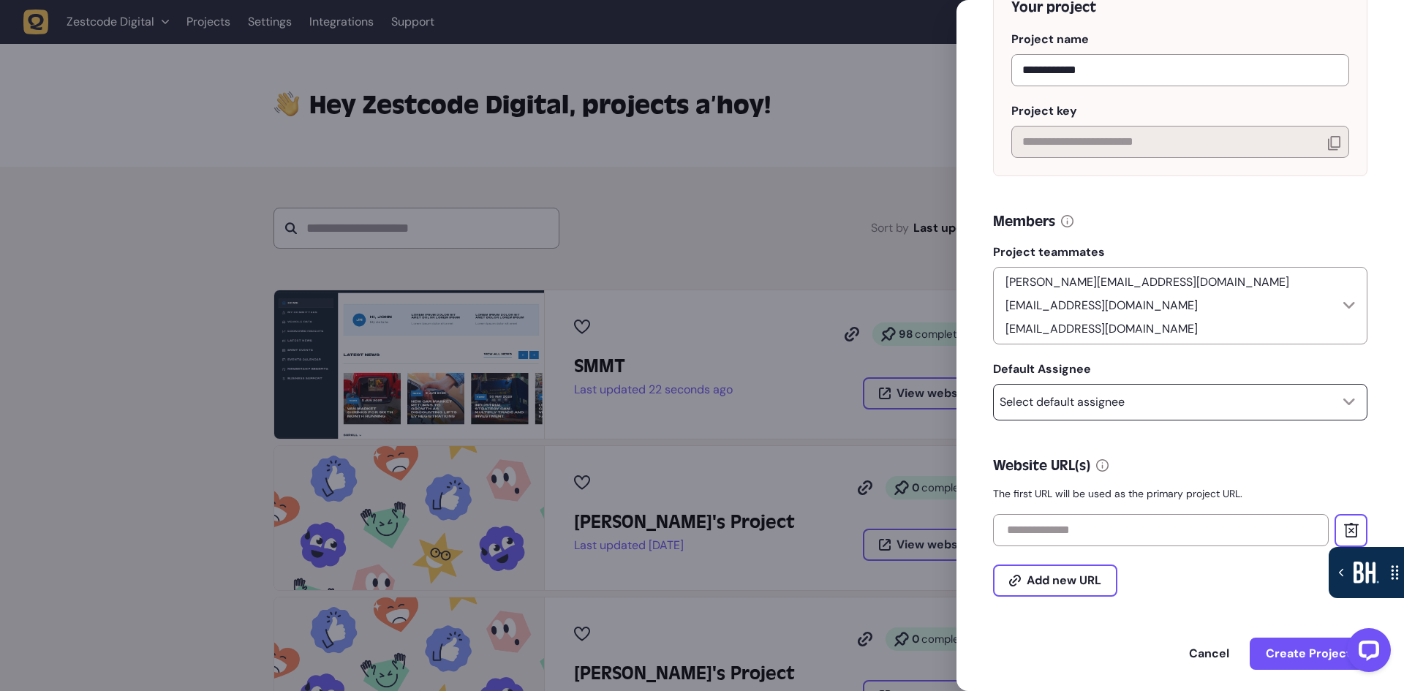
click at [1198, 389] on div "Select default assignee" at bounding box center [1180, 402] width 374 height 37
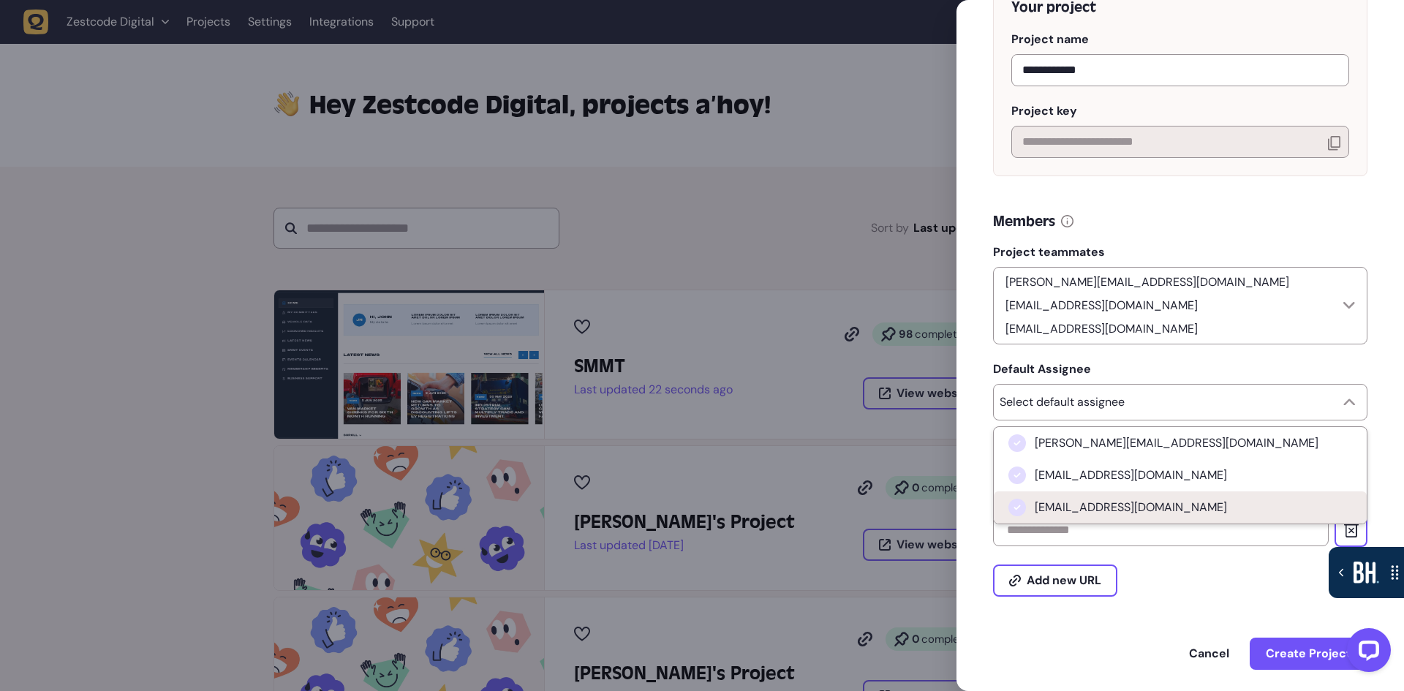
click at [1184, 491] on li "html.dev.88@gmail.com" at bounding box center [1180, 507] width 373 height 32
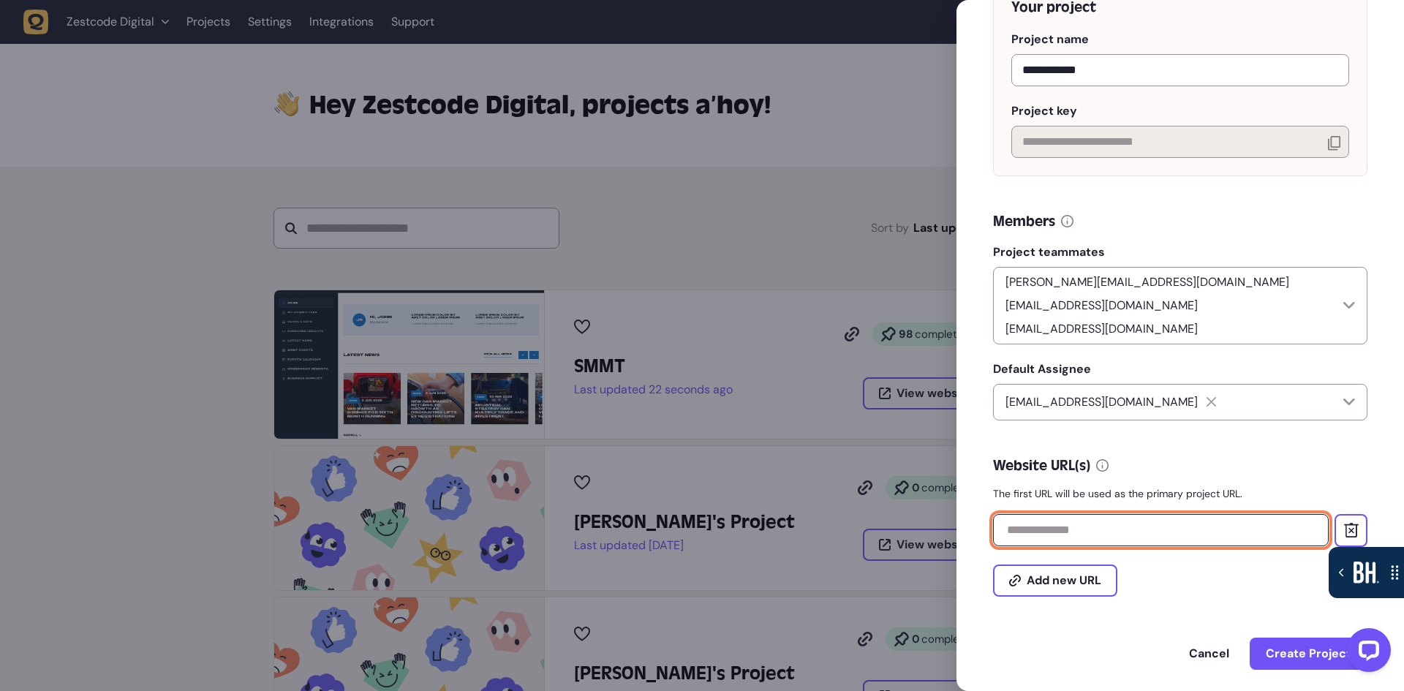
click at [1054, 514] on input "text" at bounding box center [1161, 530] width 336 height 32
paste input "**********"
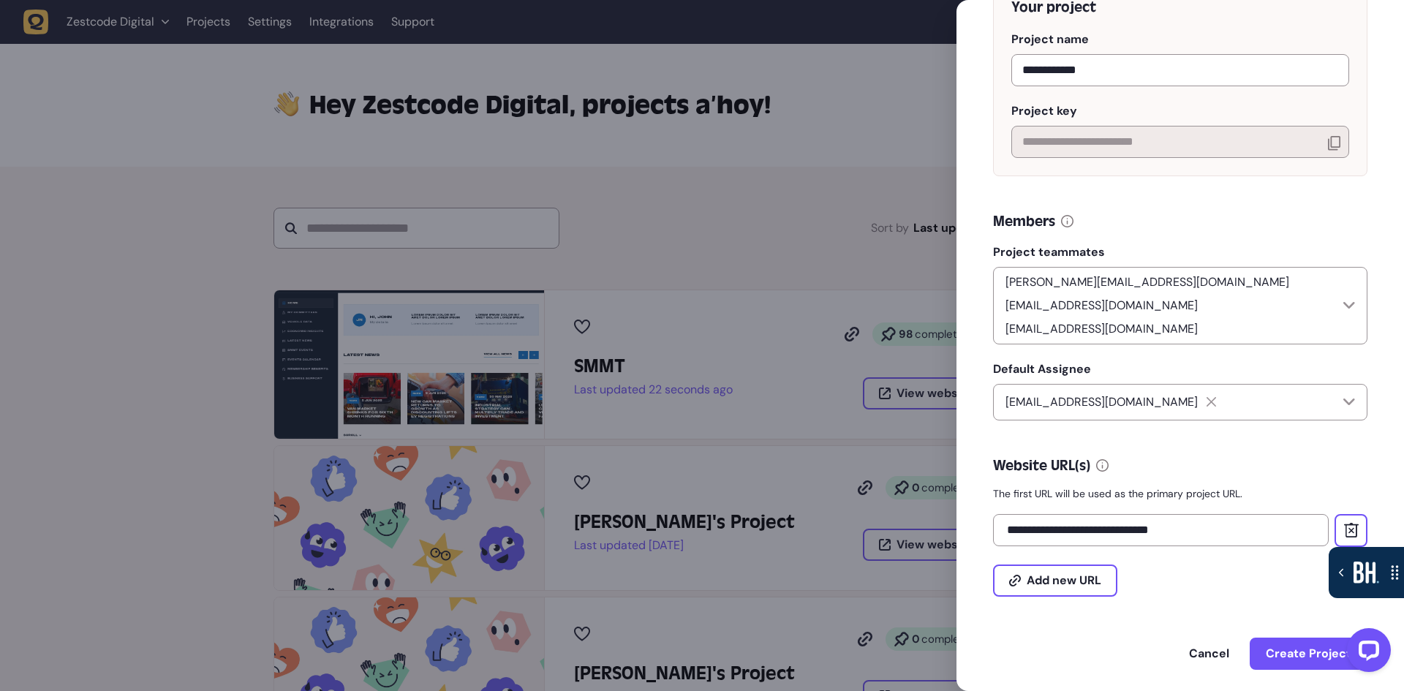
type input "**********"
click at [1160, 562] on div "Add new URL" at bounding box center [1180, 572] width 374 height 50
click at [1302, 648] on span "Create Project" at bounding box center [1309, 654] width 86 height 12
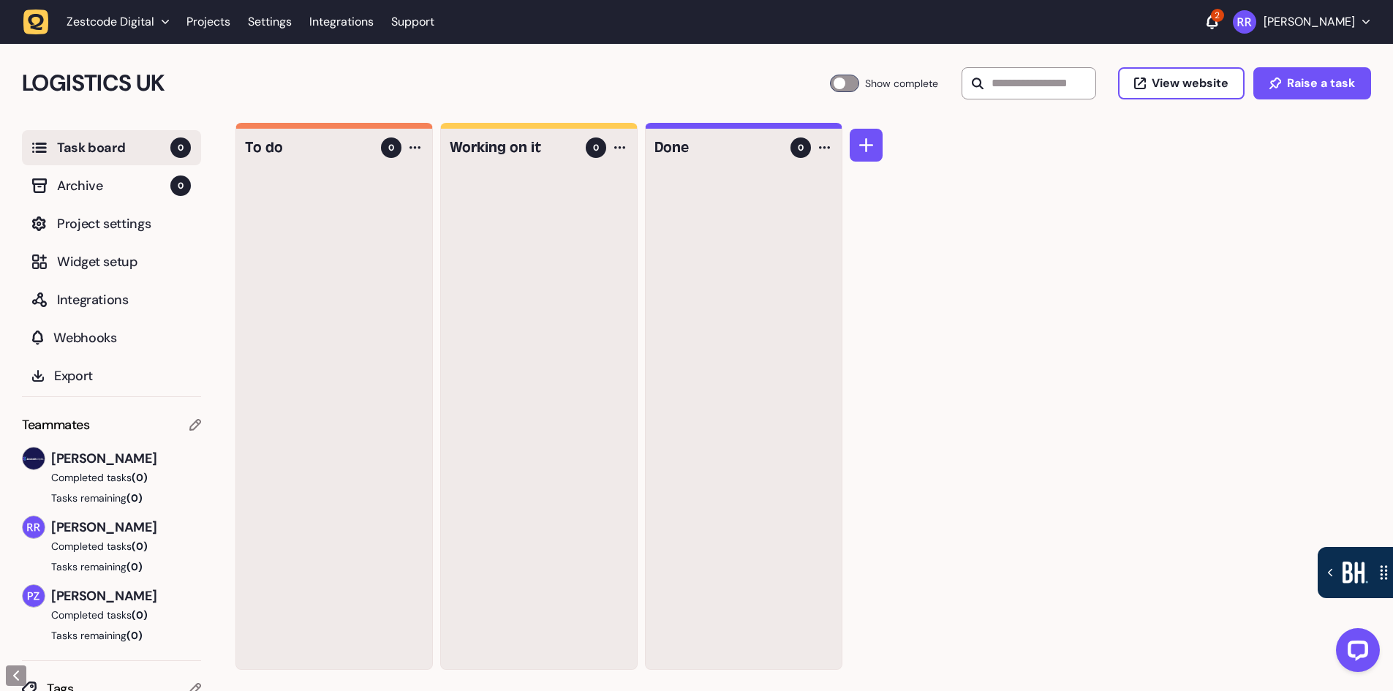
click at [278, 145] on h4 "To do" at bounding box center [308, 147] width 126 height 20
click at [525, 156] on h4 "Working on it" at bounding box center [513, 147] width 126 height 20
click at [683, 150] on h4 "Done" at bounding box center [717, 147] width 126 height 20
click at [874, 148] on button at bounding box center [866, 145] width 33 height 33
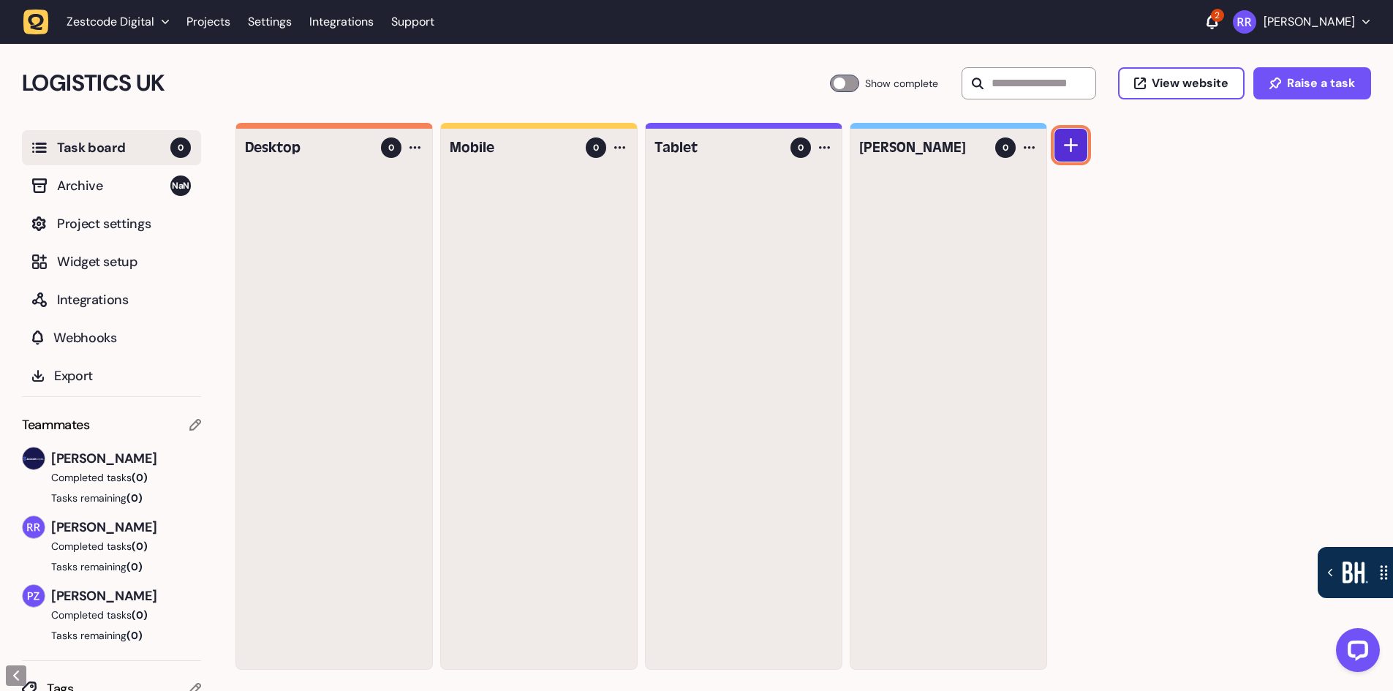
click at [1082, 148] on button at bounding box center [1070, 145] width 33 height 33
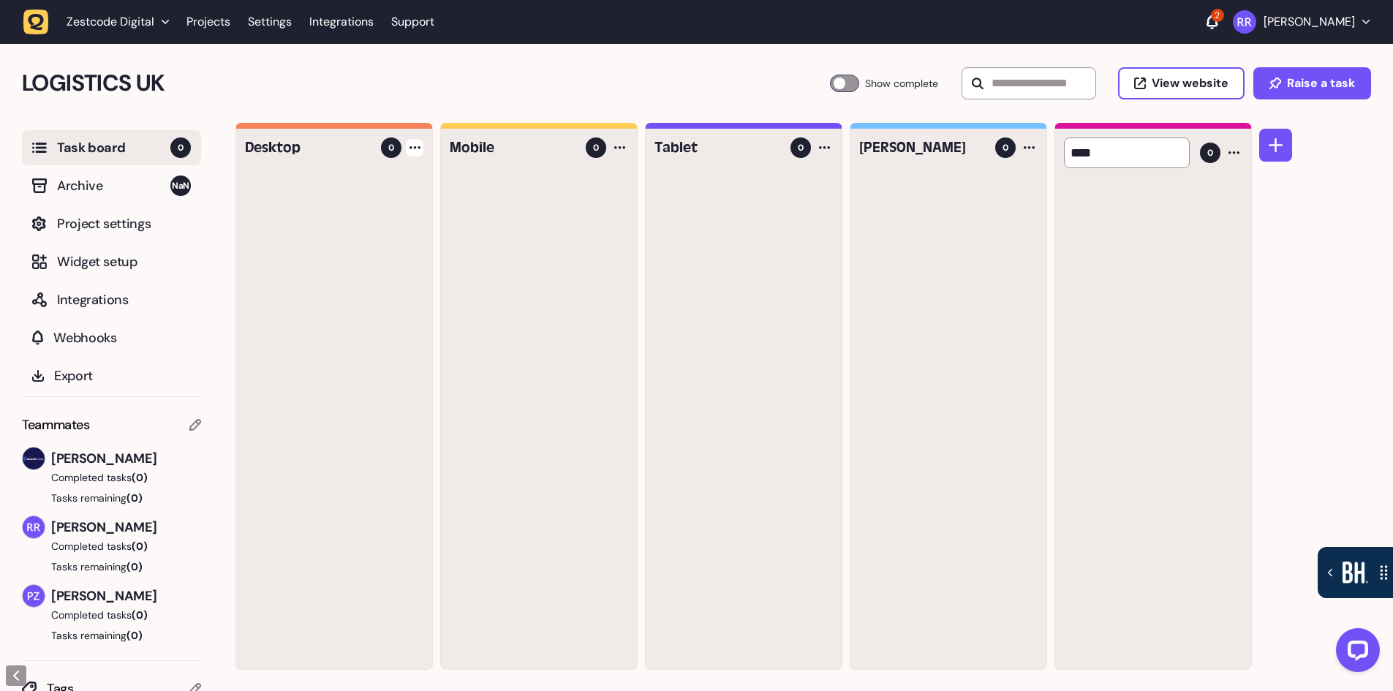
click at [414, 152] on div at bounding box center [415, 148] width 18 height 18
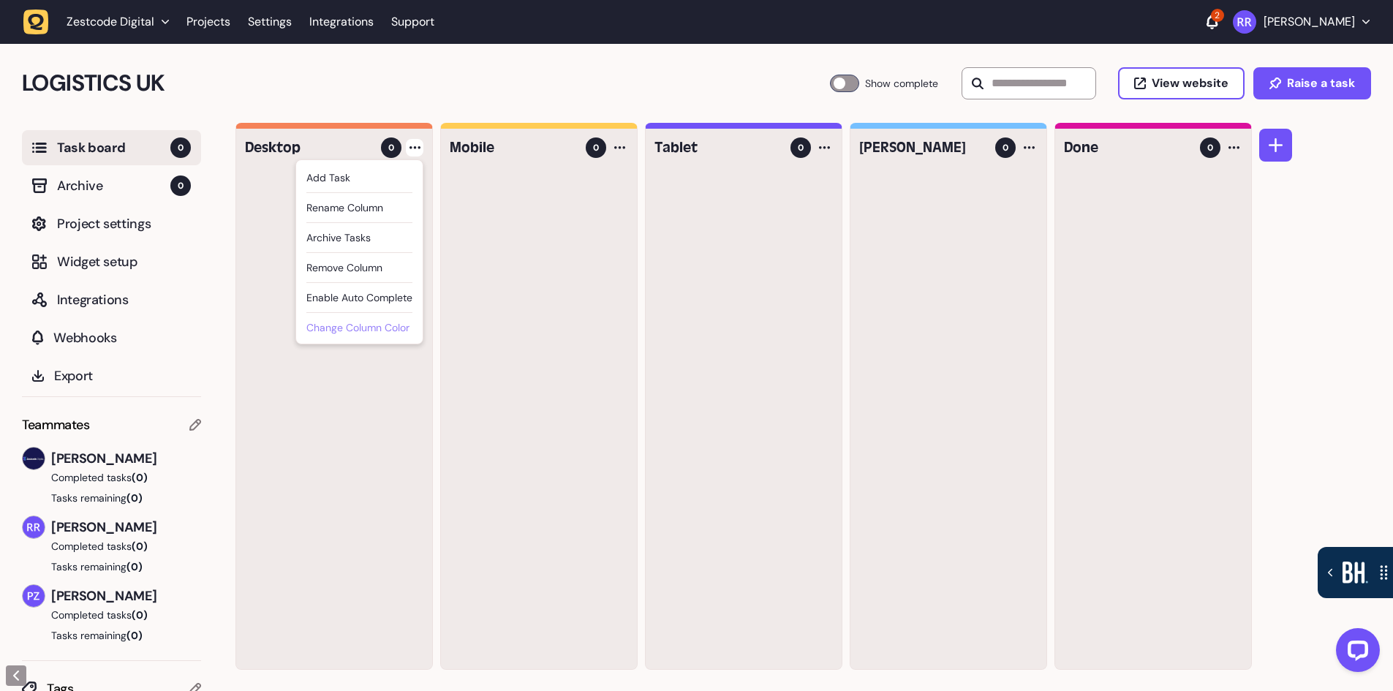
click at [396, 322] on div "Change column color" at bounding box center [359, 329] width 106 height 18
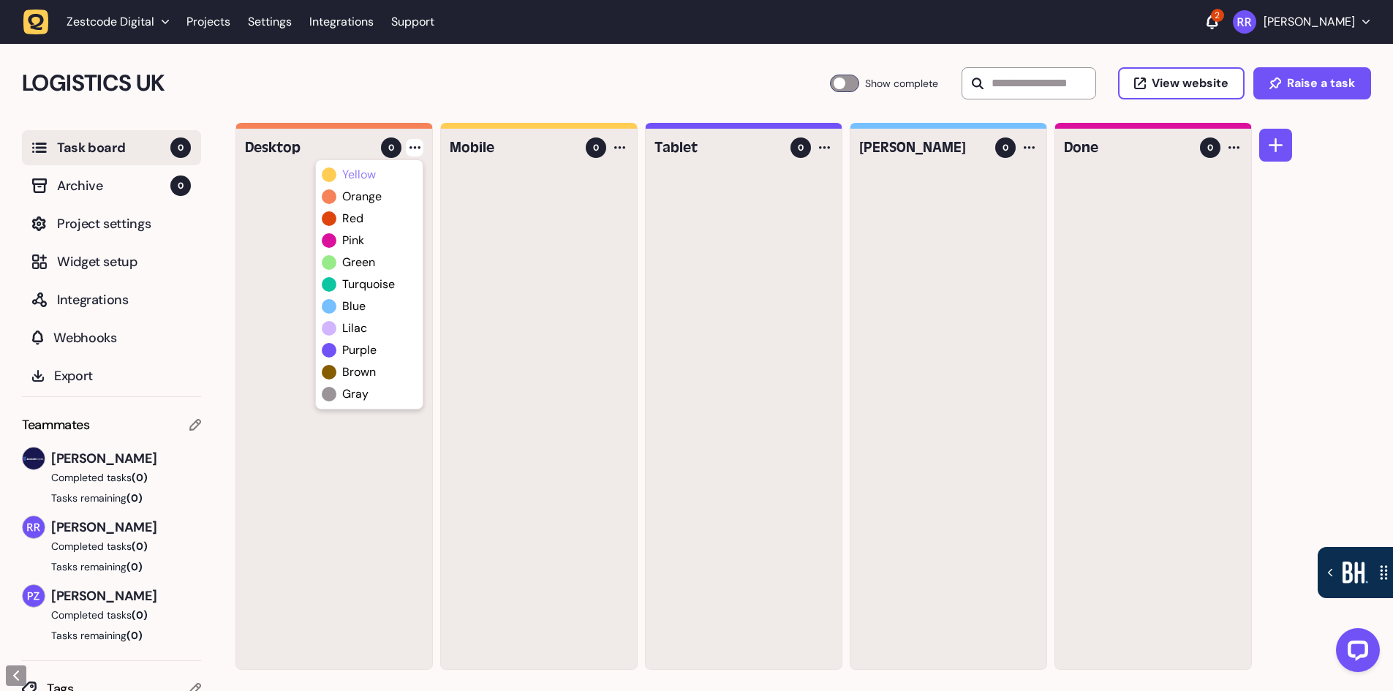
click at [373, 179] on span "yellow" at bounding box center [359, 175] width 34 height 18
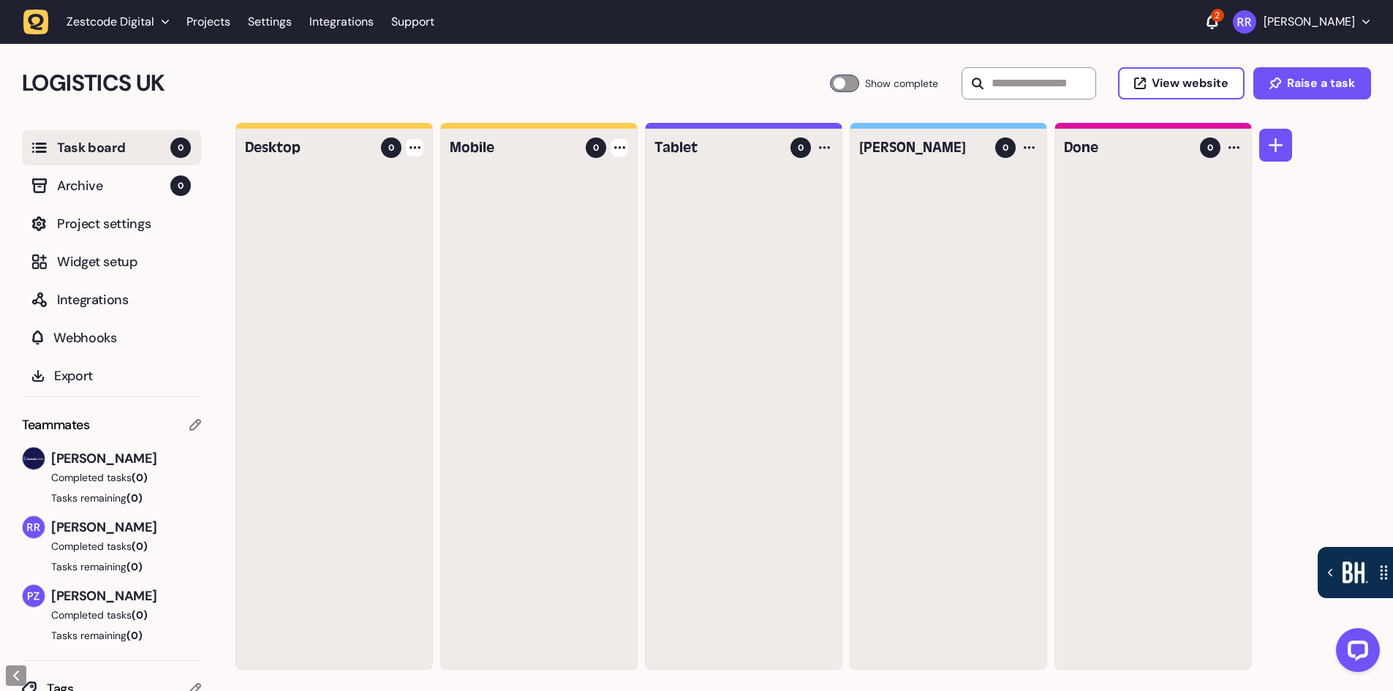
click at [622, 149] on div at bounding box center [619, 148] width 18 height 18
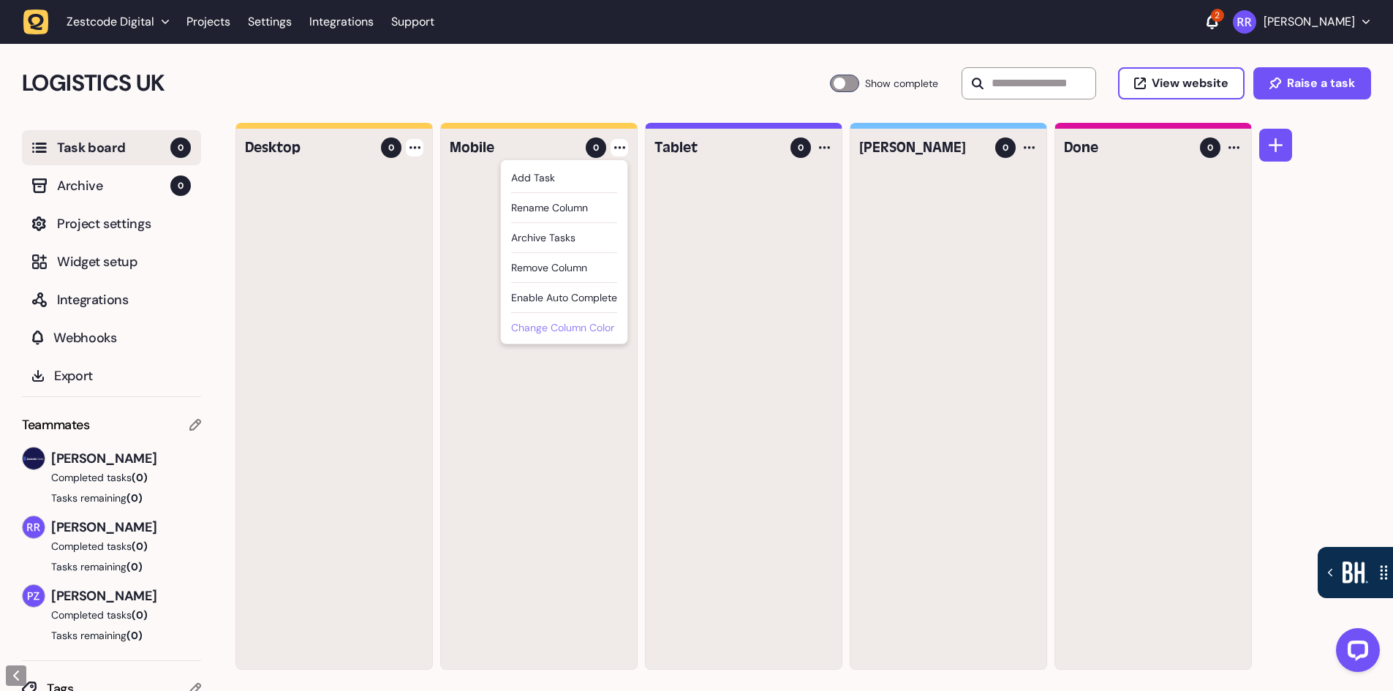
click at [568, 328] on div "Change column color" at bounding box center [564, 329] width 106 height 18
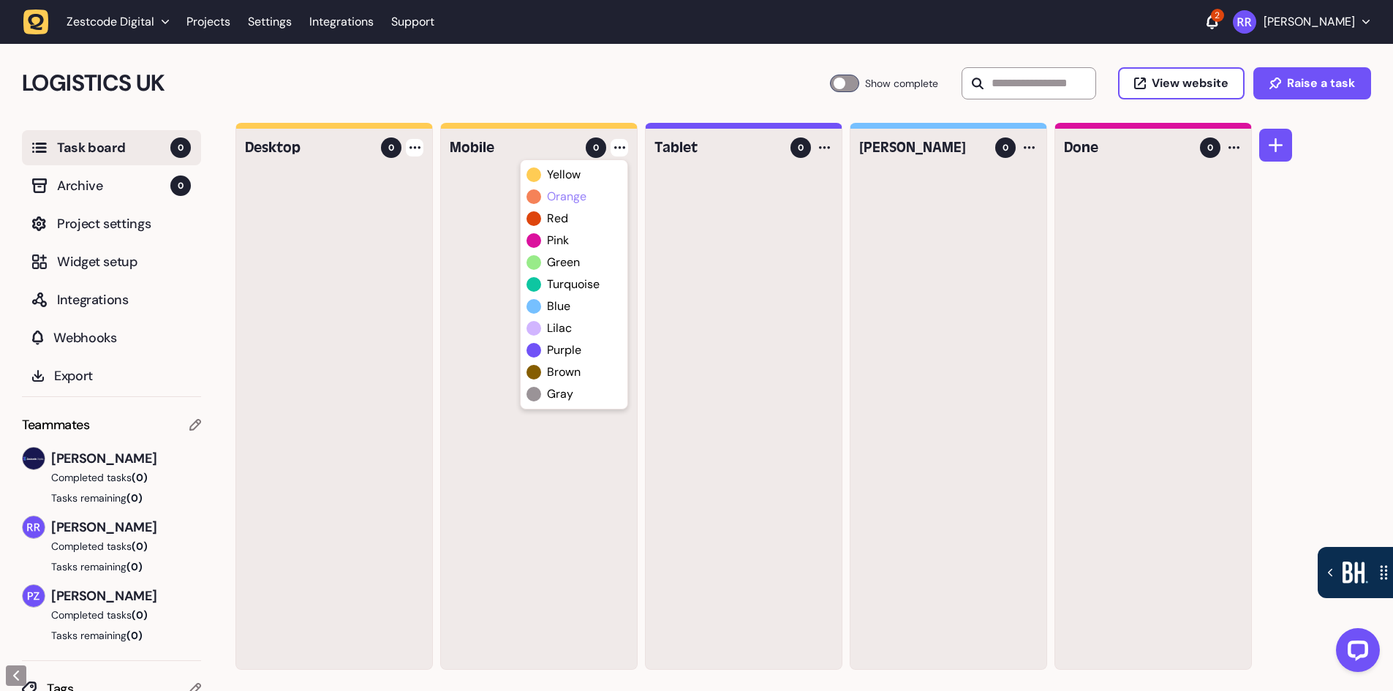
click at [581, 196] on span "orange" at bounding box center [566, 197] width 39 height 18
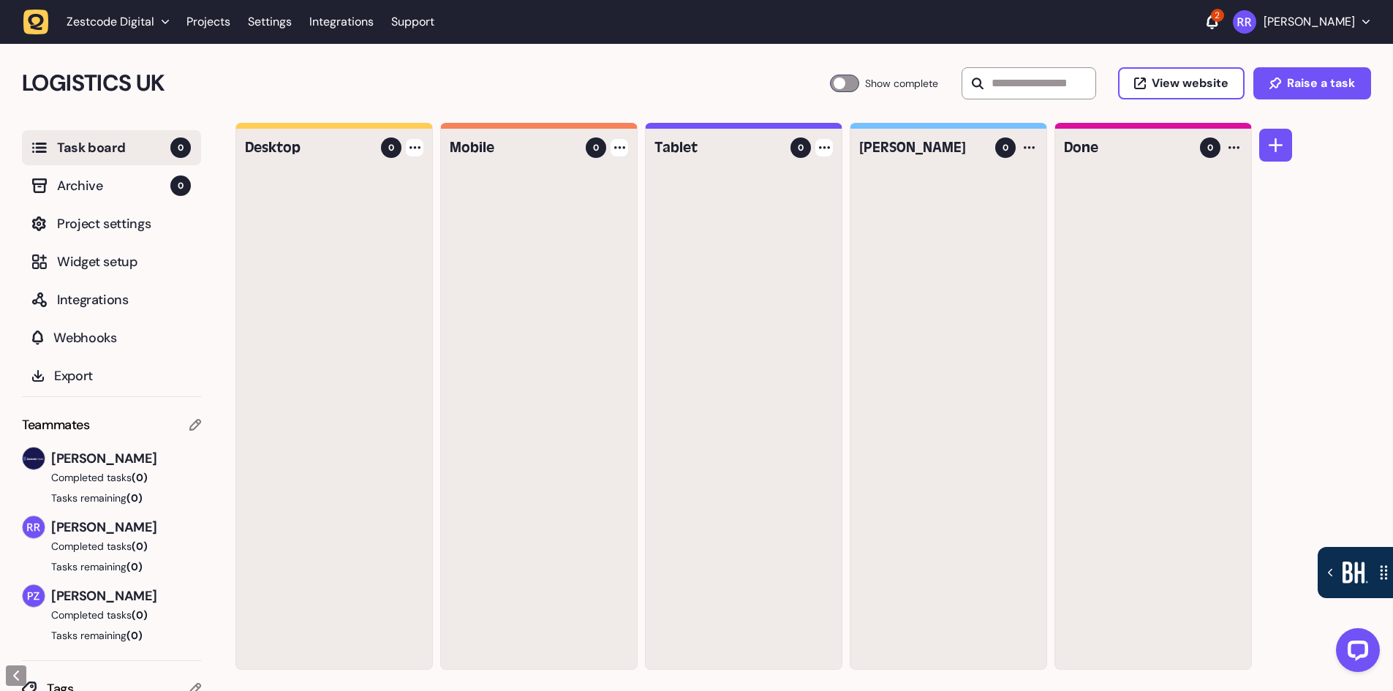
click at [826, 153] on div at bounding box center [824, 148] width 18 height 18
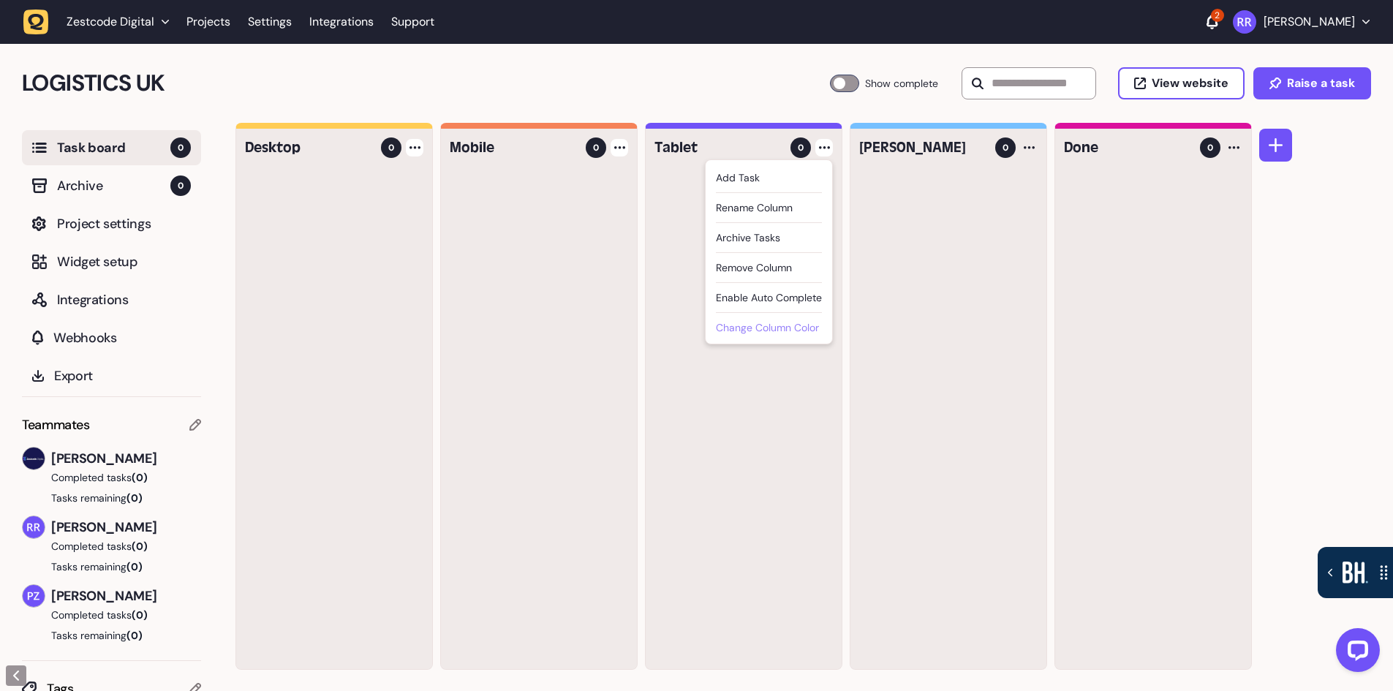
click at [779, 328] on div "Change column color" at bounding box center [769, 329] width 106 height 18
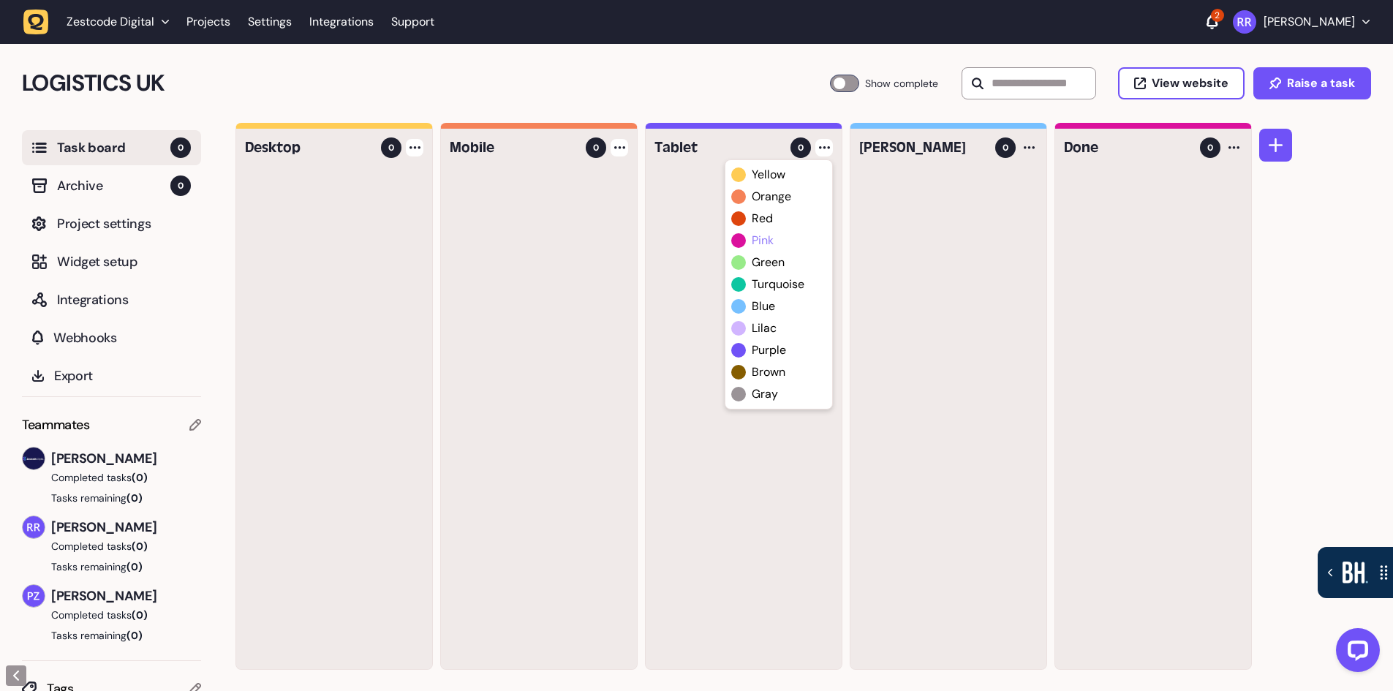
click at [776, 238] on div "pink" at bounding box center [778, 241] width 95 height 18
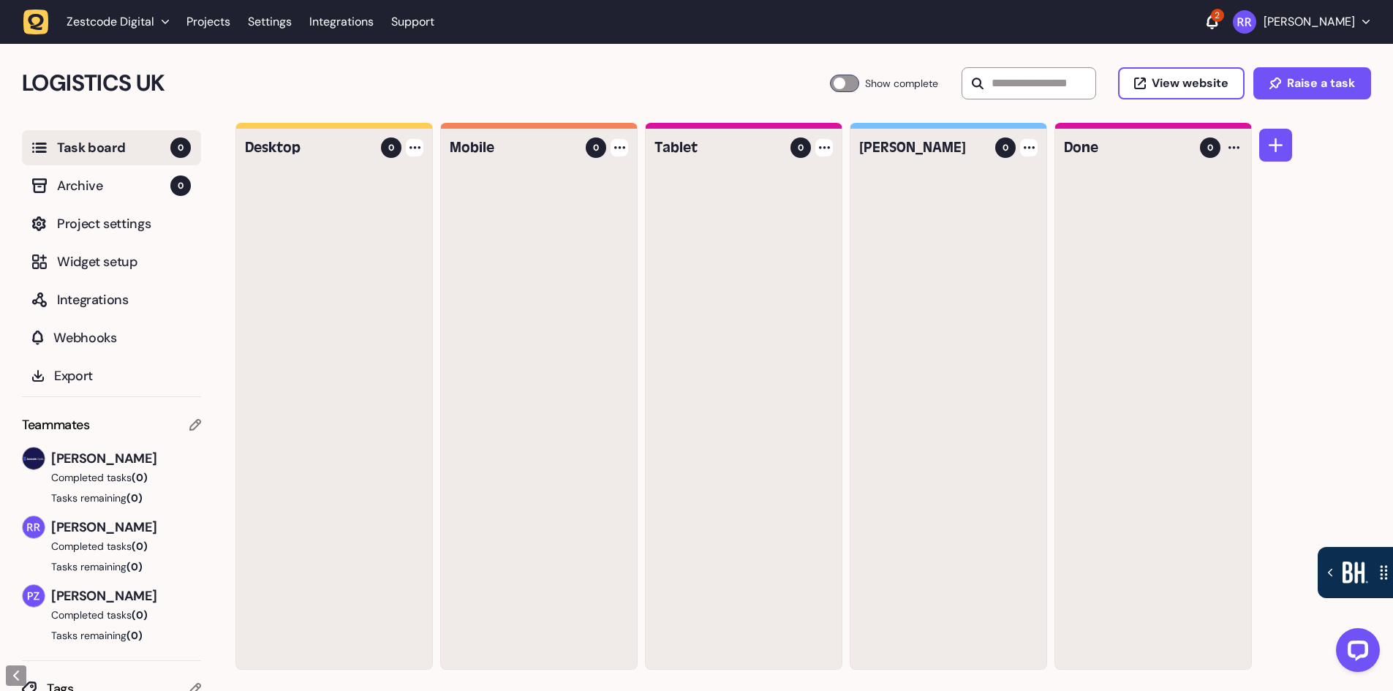
click at [1034, 150] on div at bounding box center [1029, 148] width 18 height 18
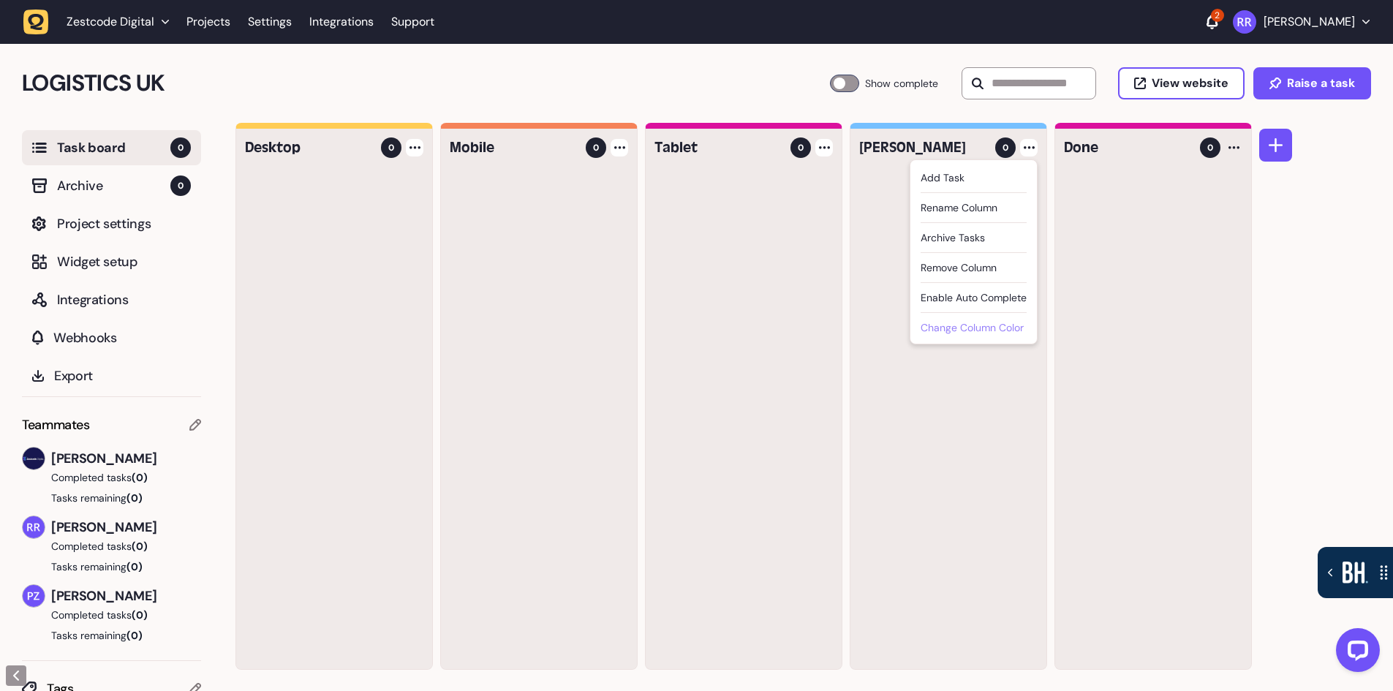
click at [986, 329] on div "Change column color" at bounding box center [973, 329] width 106 height 18
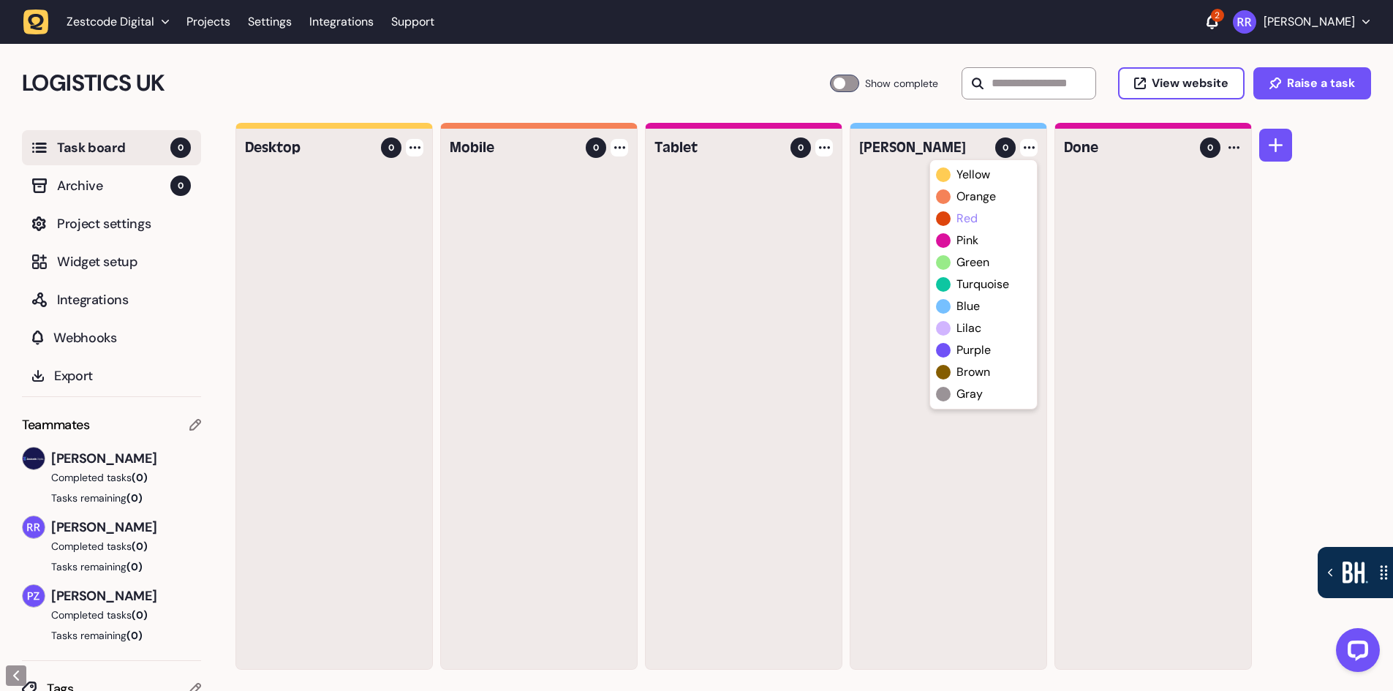
click at [985, 225] on div "red" at bounding box center [983, 219] width 95 height 18
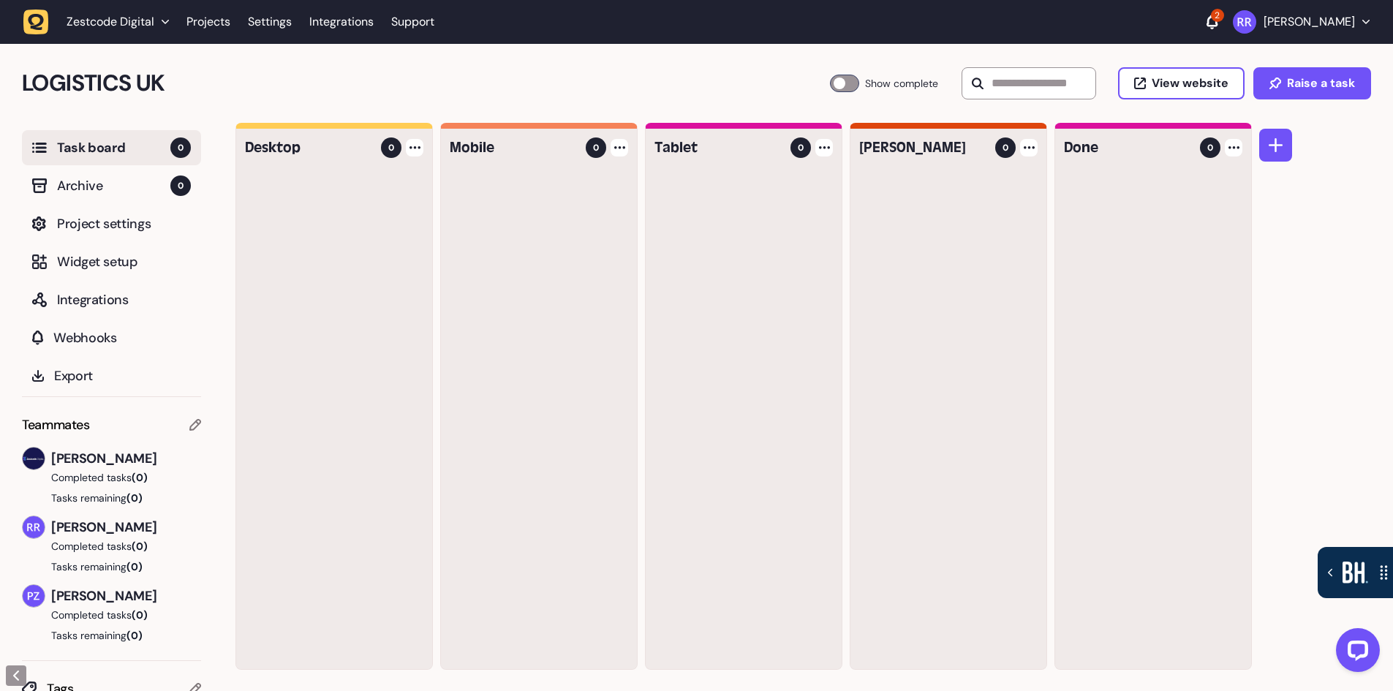
click at [1235, 153] on div at bounding box center [1234, 148] width 18 height 18
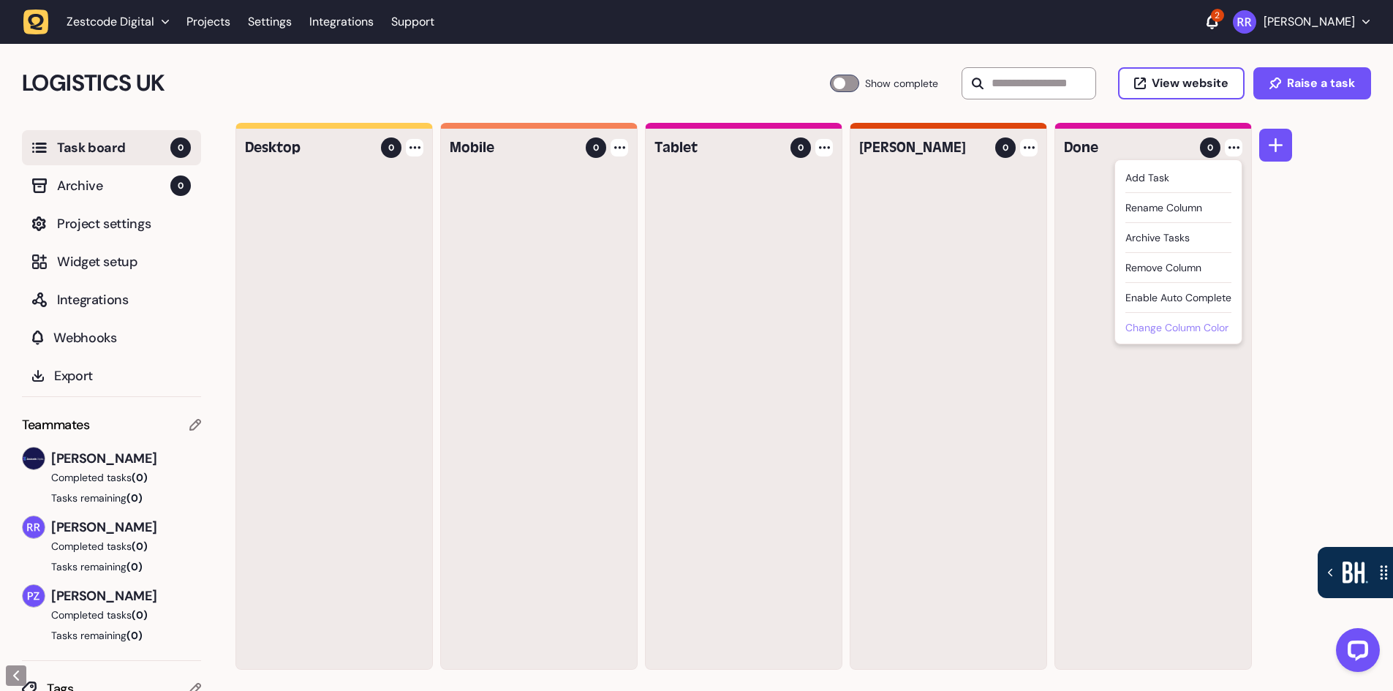
click at [1188, 326] on div "Change column color" at bounding box center [1178, 329] width 106 height 18
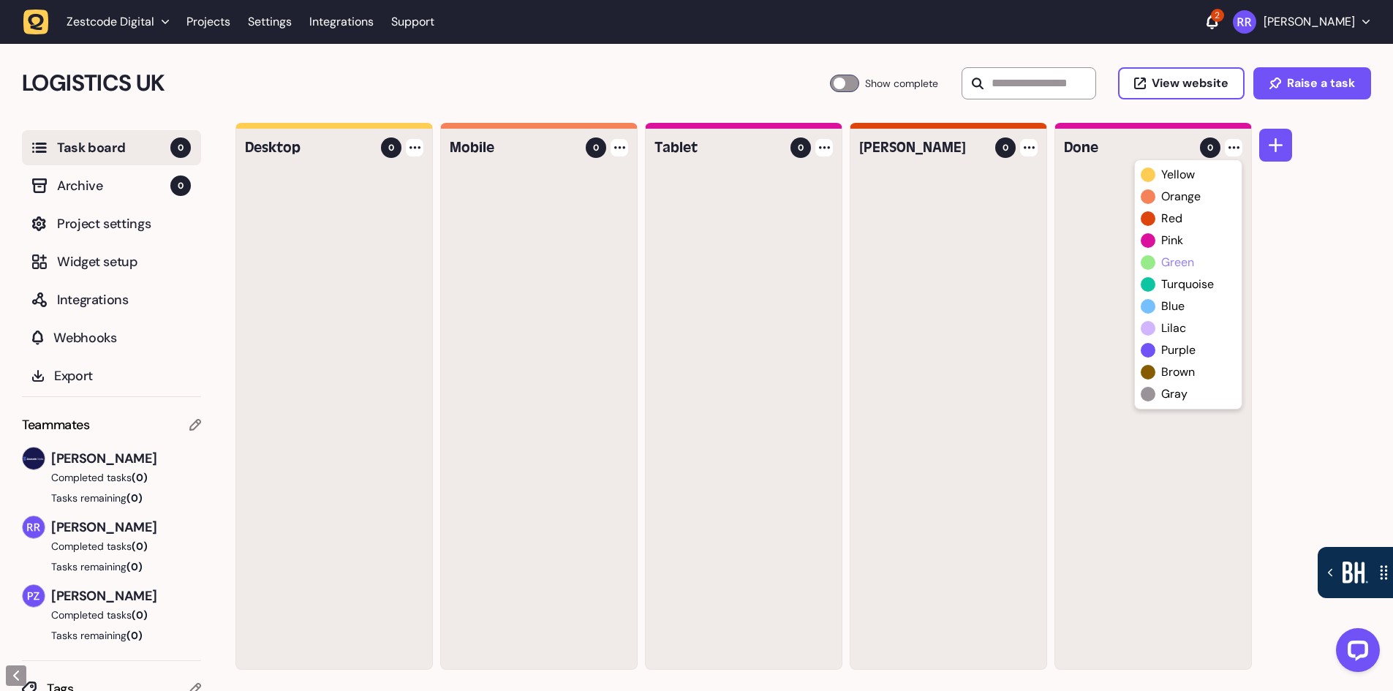
click at [1176, 262] on span "green" at bounding box center [1177, 263] width 33 height 18
